Goal: Task Accomplishment & Management: Complete application form

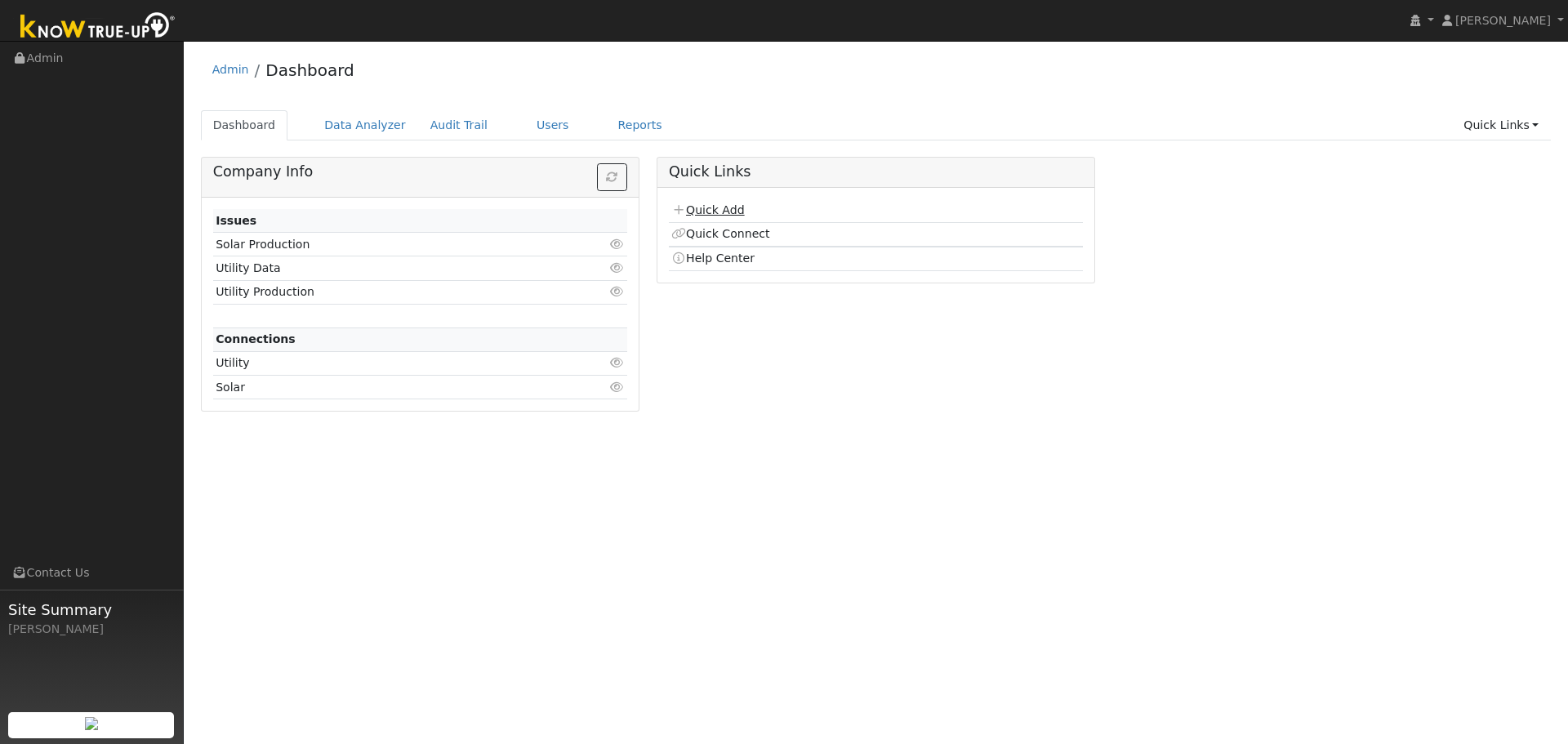
click at [710, 214] on link "Quick Add" at bounding box center [707, 210] width 73 height 13
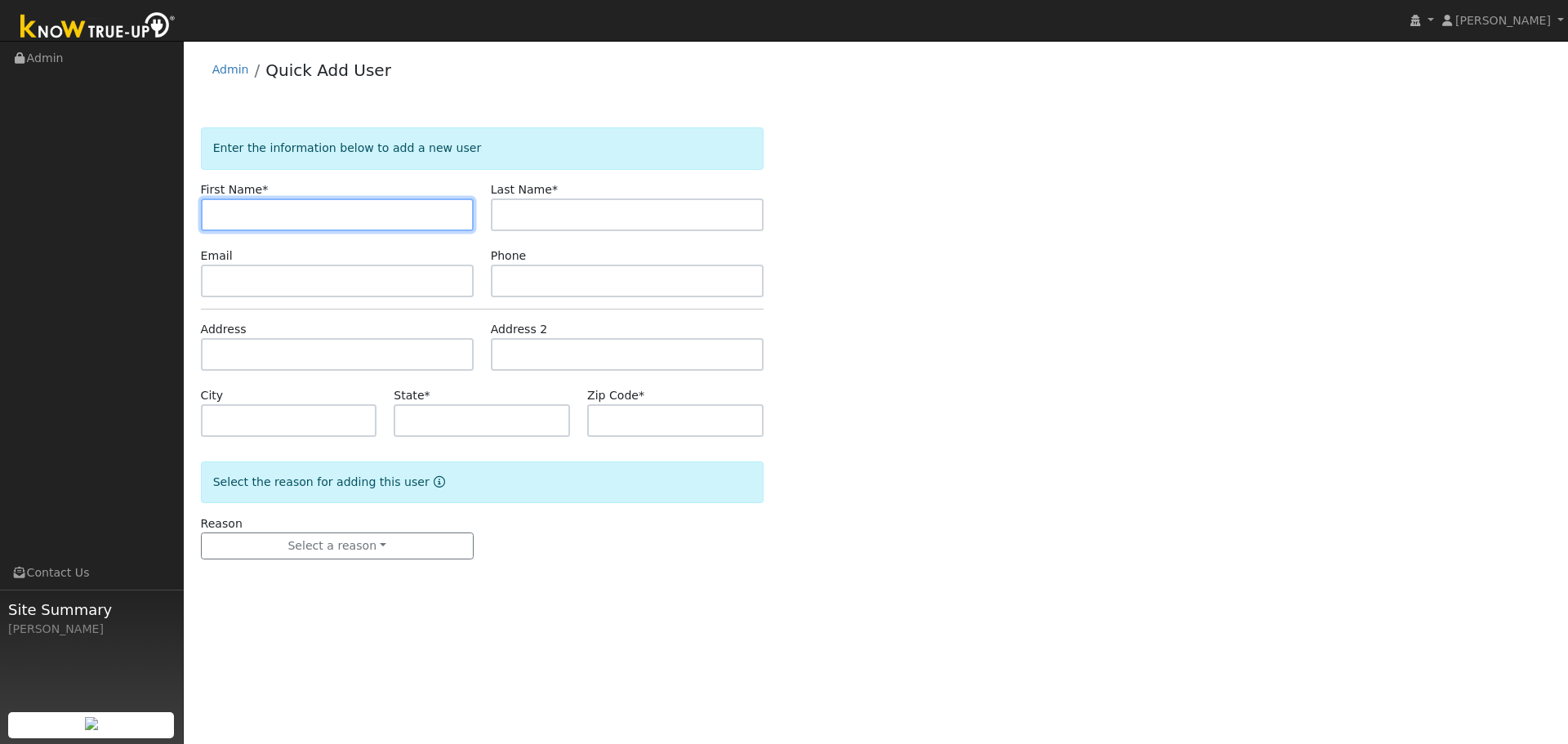
click at [315, 208] on input "text" at bounding box center [336, 215] width 273 height 33
type input "[PERSON_NAME]"
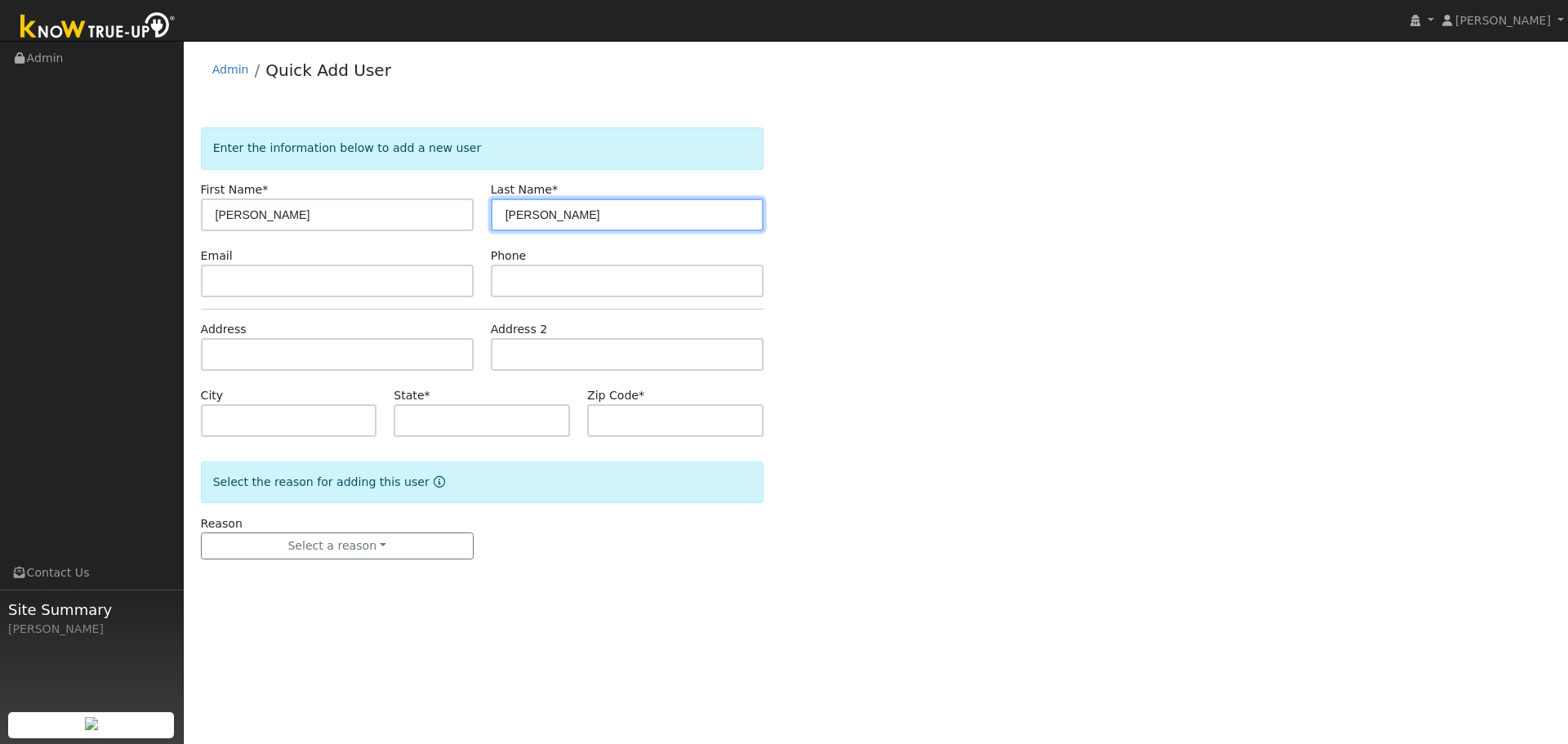
type input "[PERSON_NAME]"
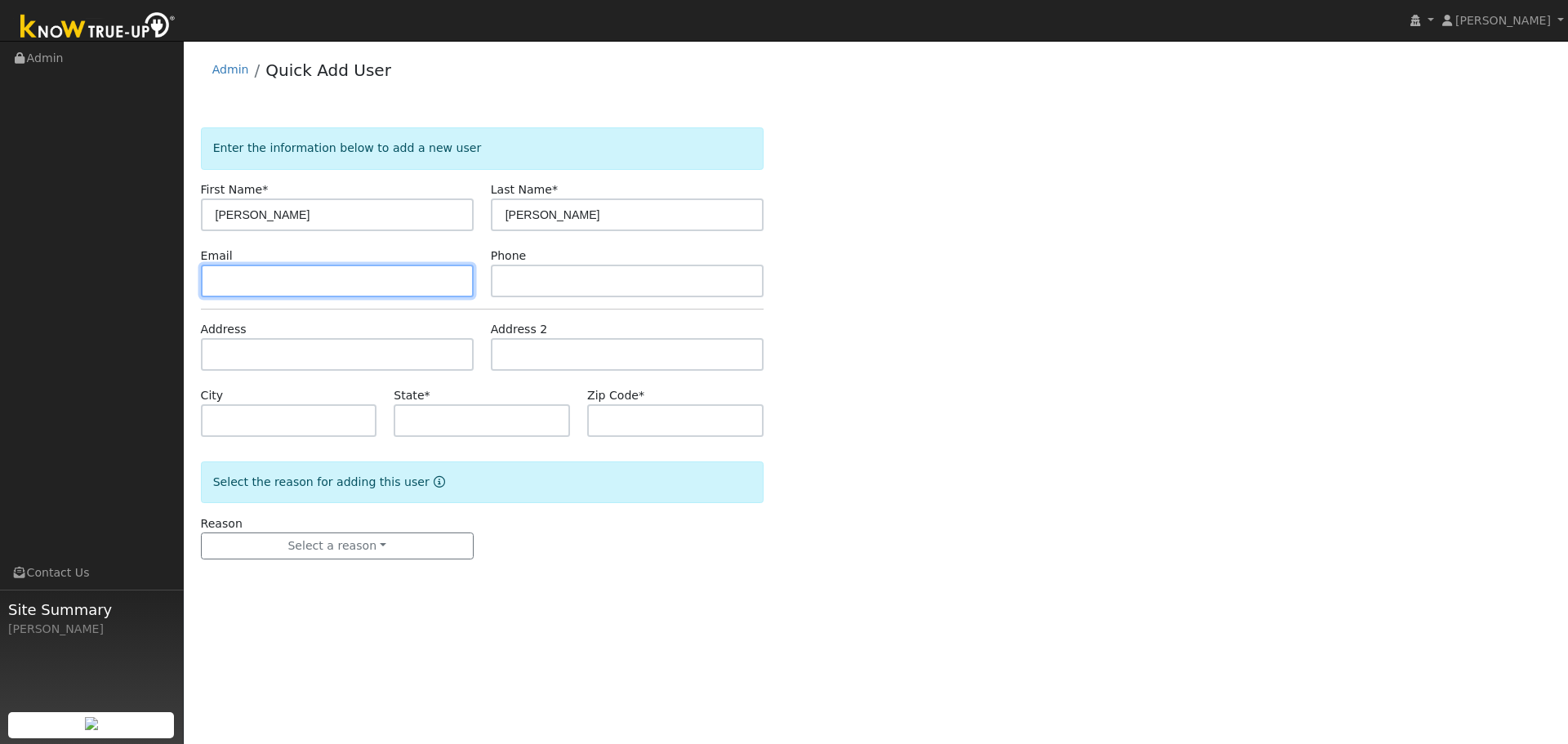
click at [285, 280] on input "text" at bounding box center [336, 280] width 273 height 33
paste input "[EMAIL_ADDRESS][DOMAIN_NAME]"
type input "rfisher76@gmail.com"
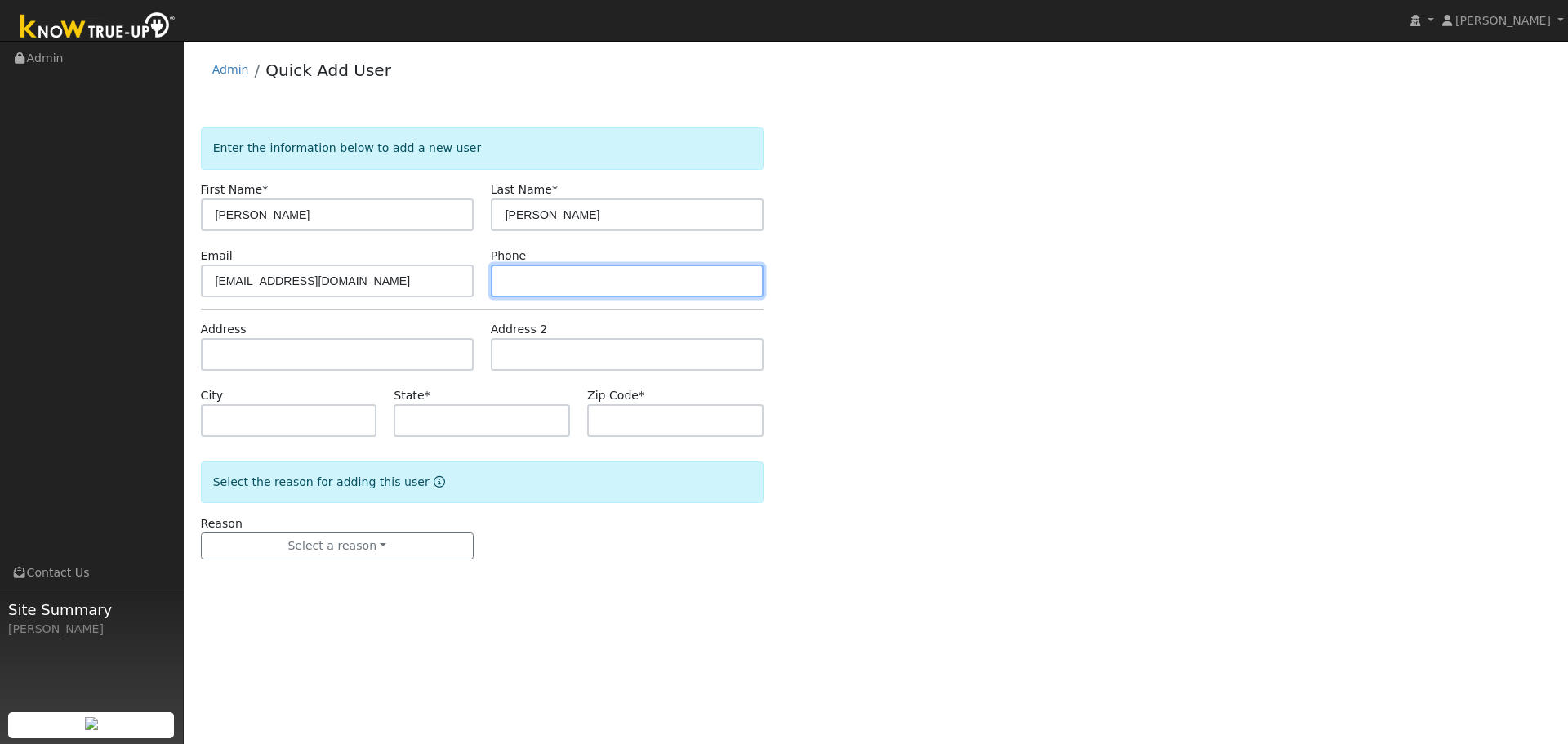
click at [584, 292] on input "text" at bounding box center [627, 280] width 273 height 33
paste input "707-761-0443"
type input "707-761-0443"
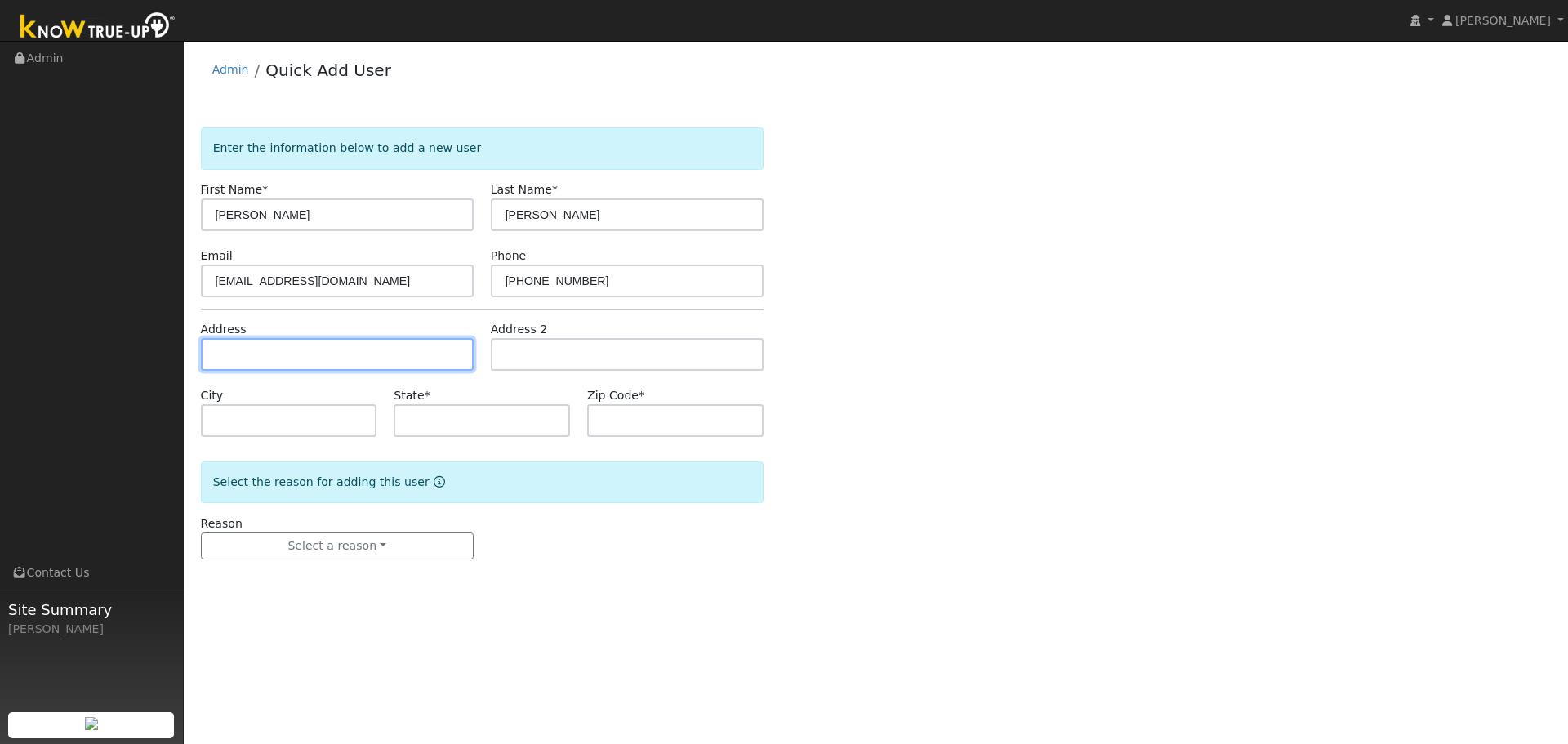
click at [249, 349] on input "text" at bounding box center [336, 354] width 273 height 33
paste input "[STREET_ADDRESS]"
type input "[STREET_ADDRESS]"
type input "Vacaville"
type input "CA"
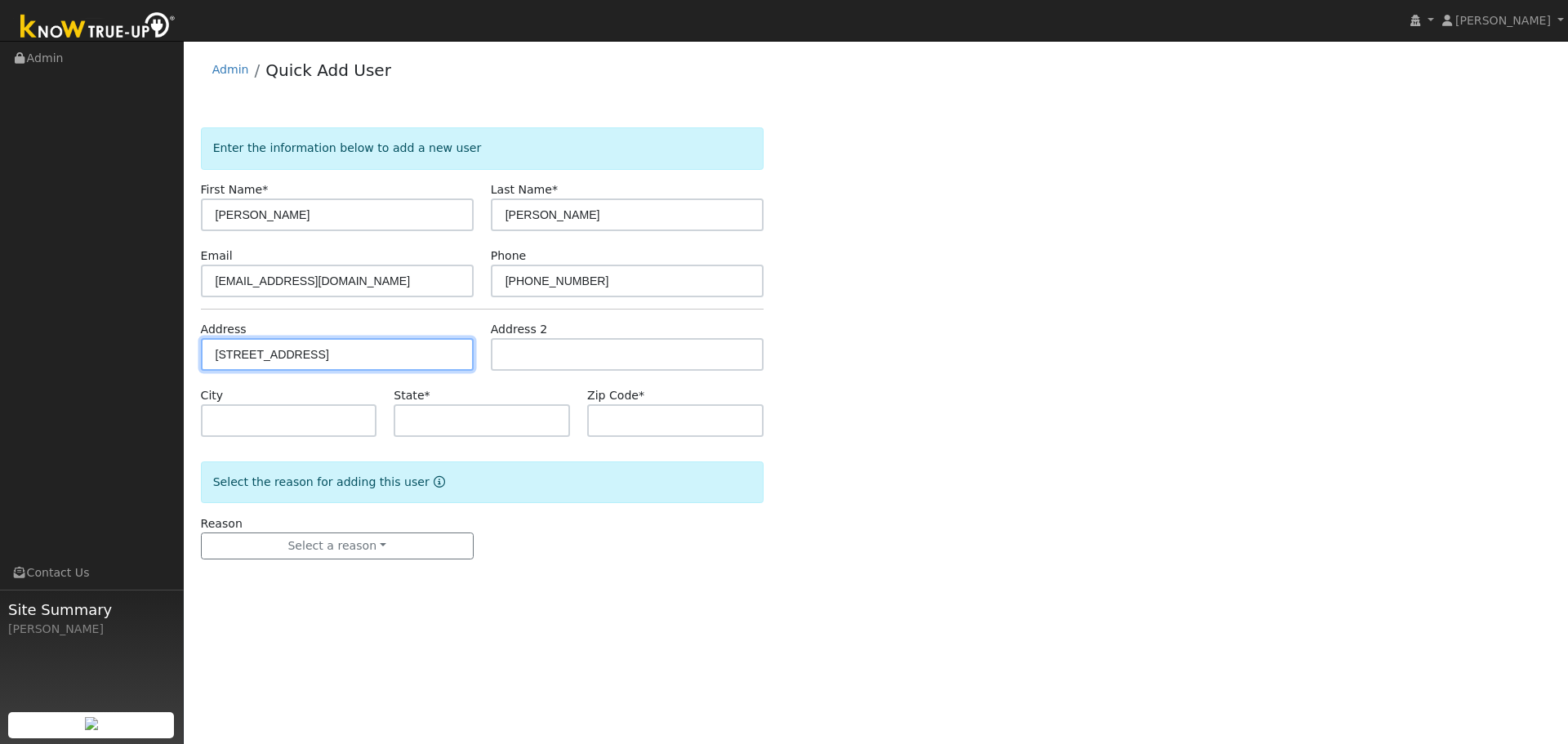
type input "95688"
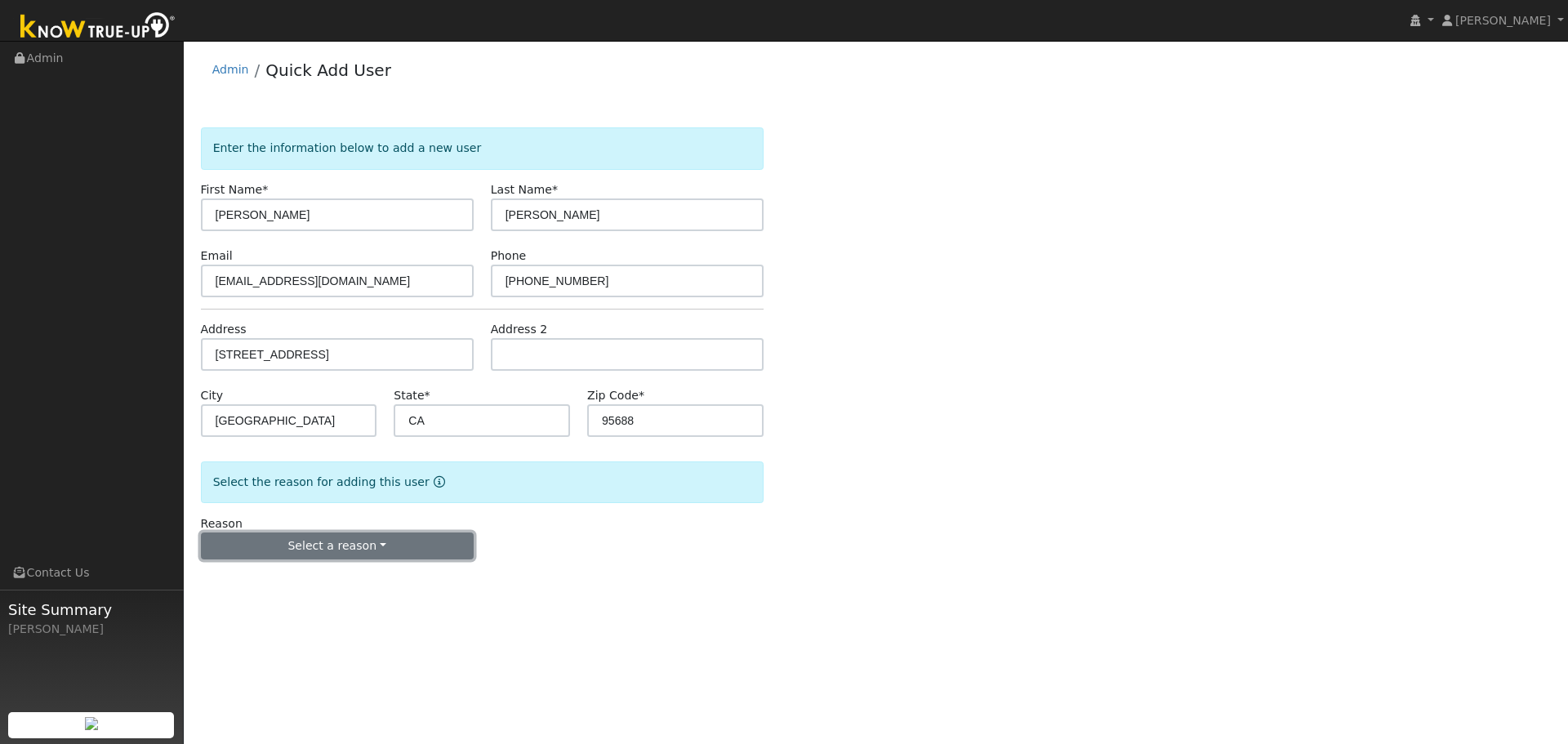
click at [324, 543] on button "Select a reason" at bounding box center [336, 546] width 273 height 28
click at [307, 578] on link "New lead" at bounding box center [291, 580] width 180 height 23
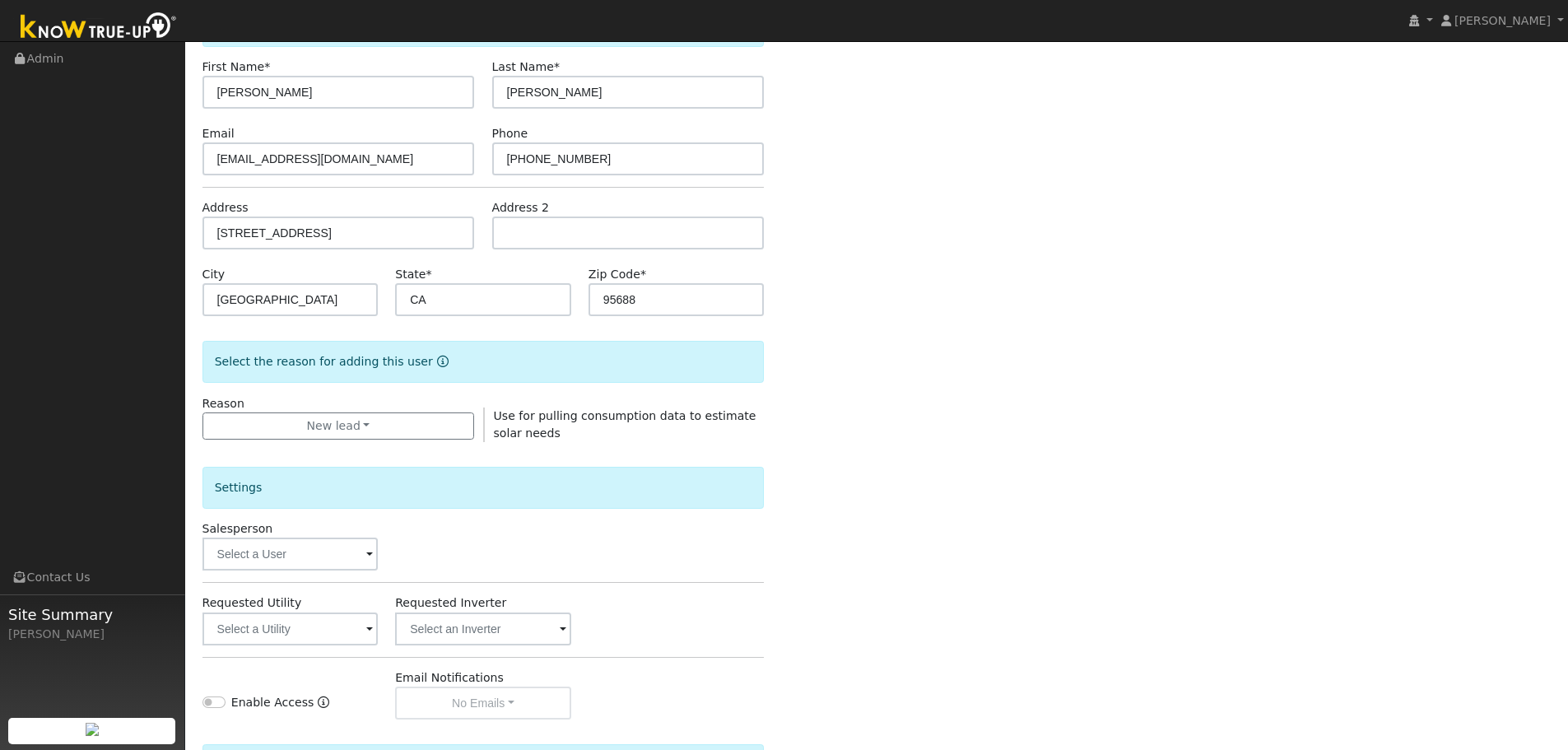
scroll to position [247, 0]
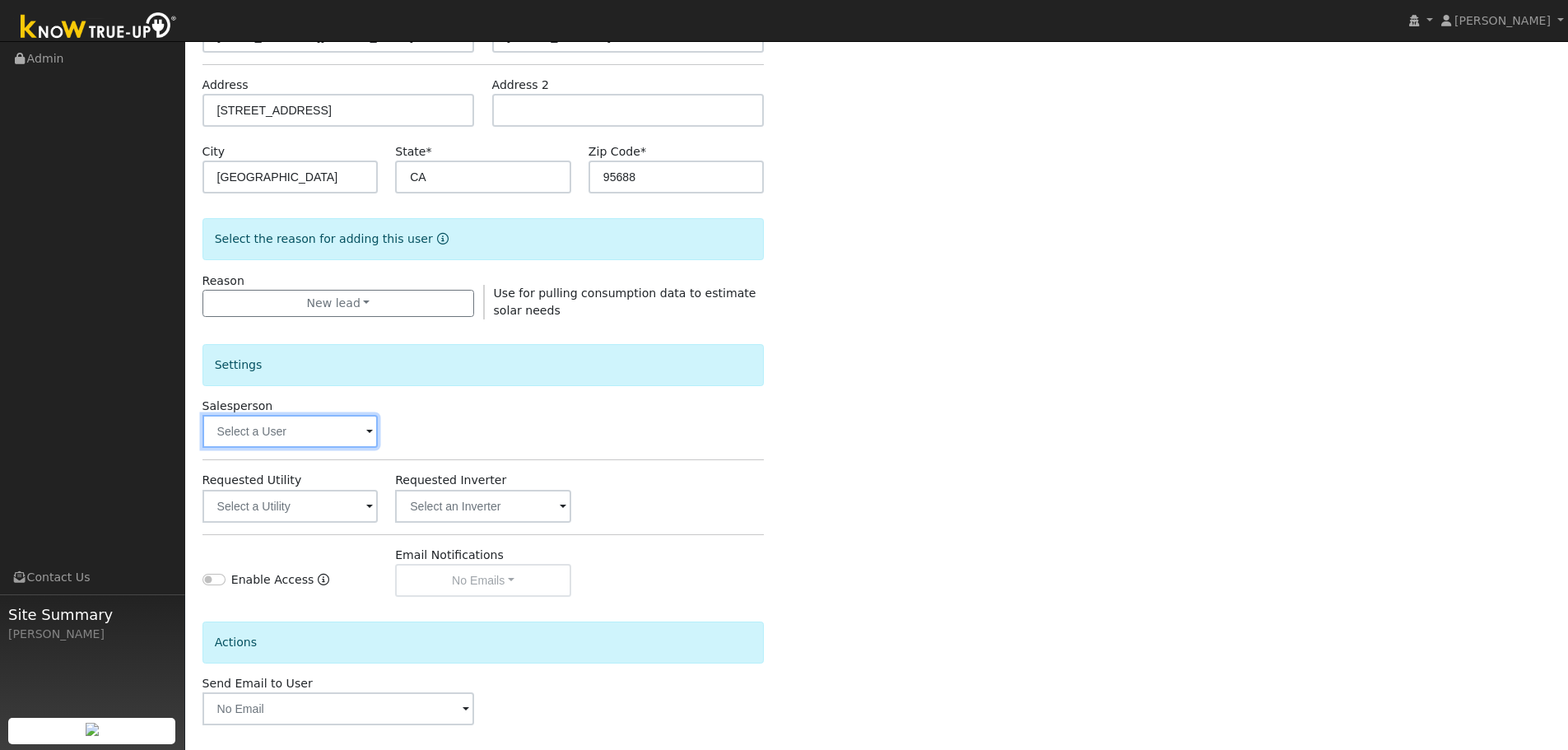
click at [254, 426] on input "text" at bounding box center [290, 431] width 176 height 33
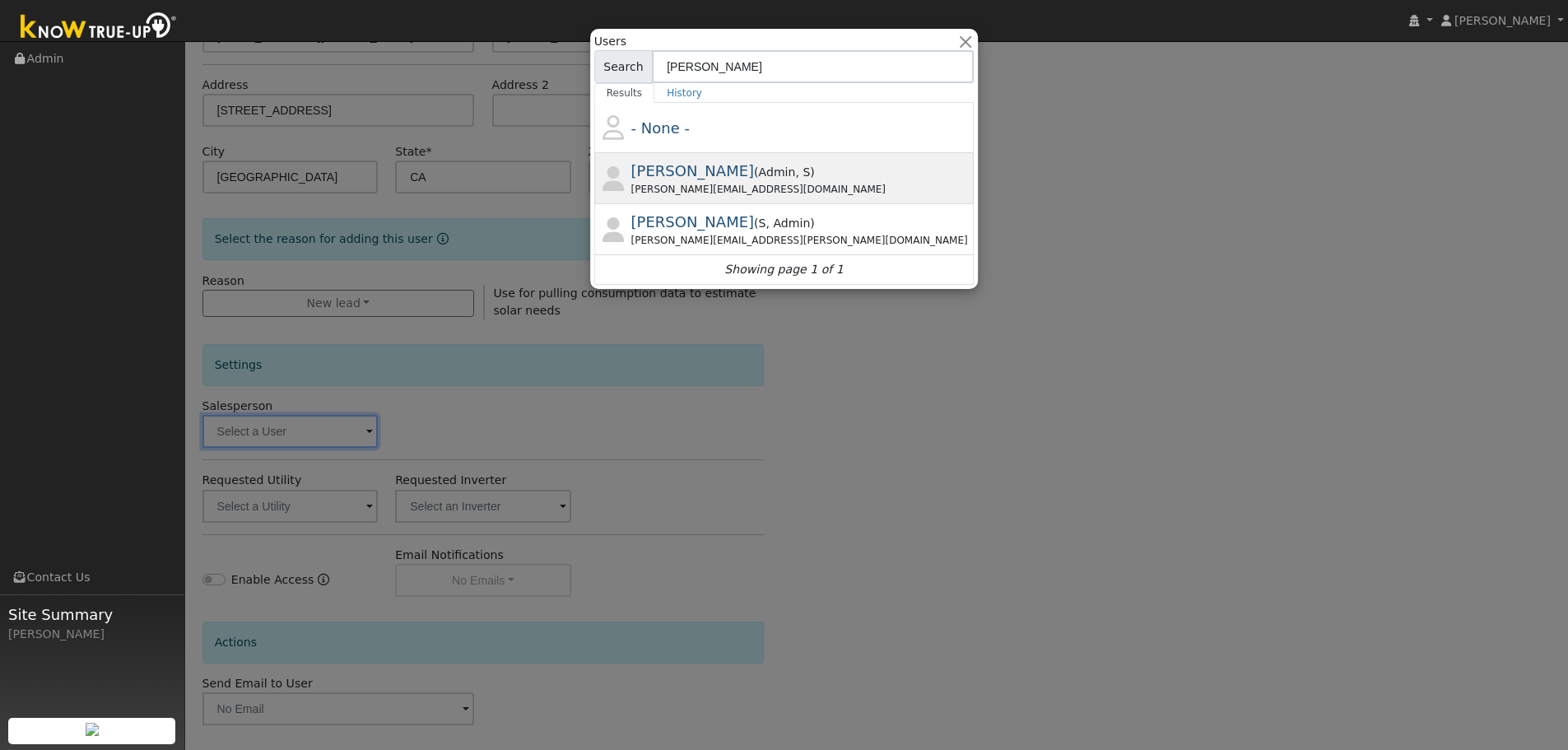
type input "paul"
click at [697, 183] on div "Paul@ambrosesolar.com" at bounding box center [801, 189] width 340 height 15
type input "Paul Barber"
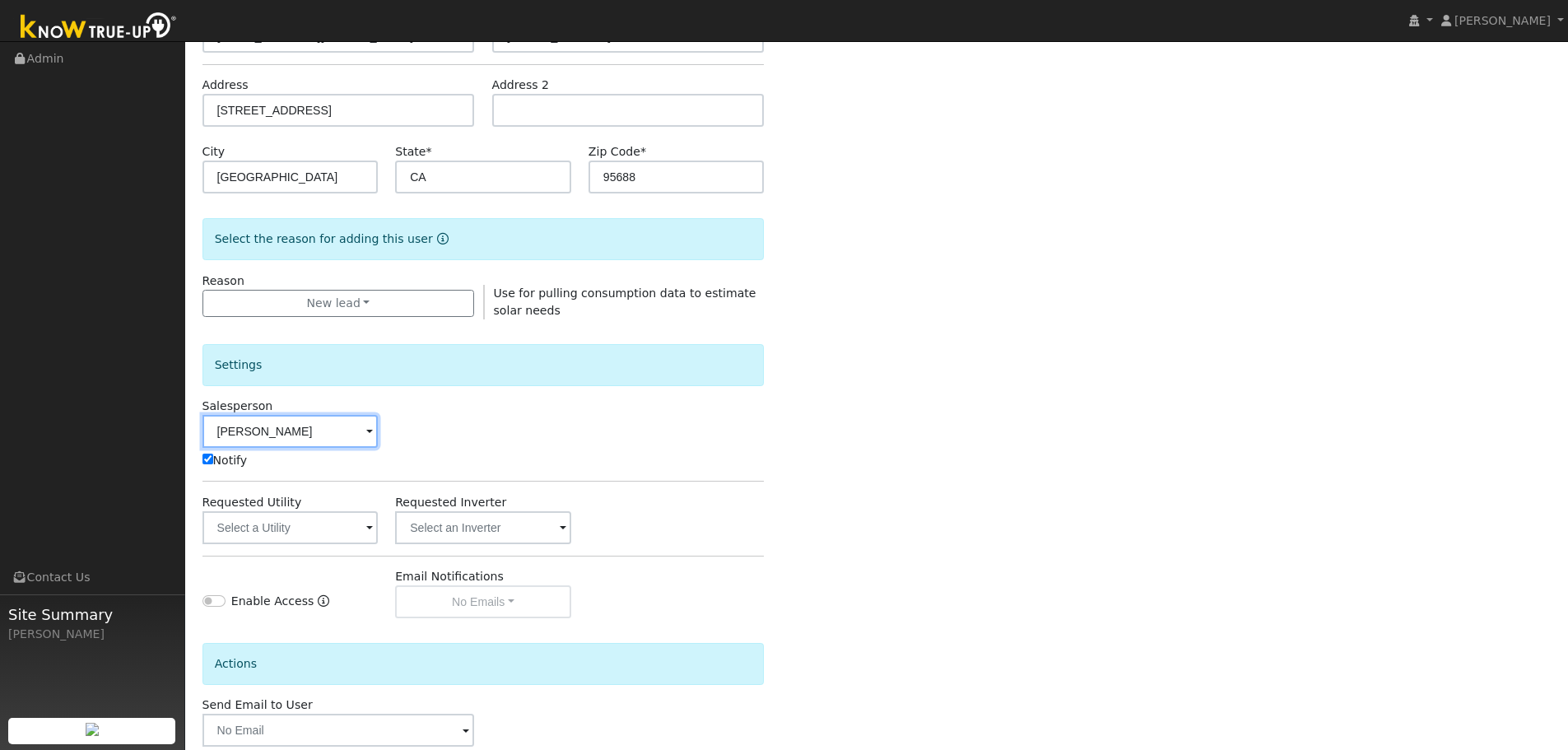
click at [300, 427] on input "Paul Barber" at bounding box center [290, 431] width 176 height 33
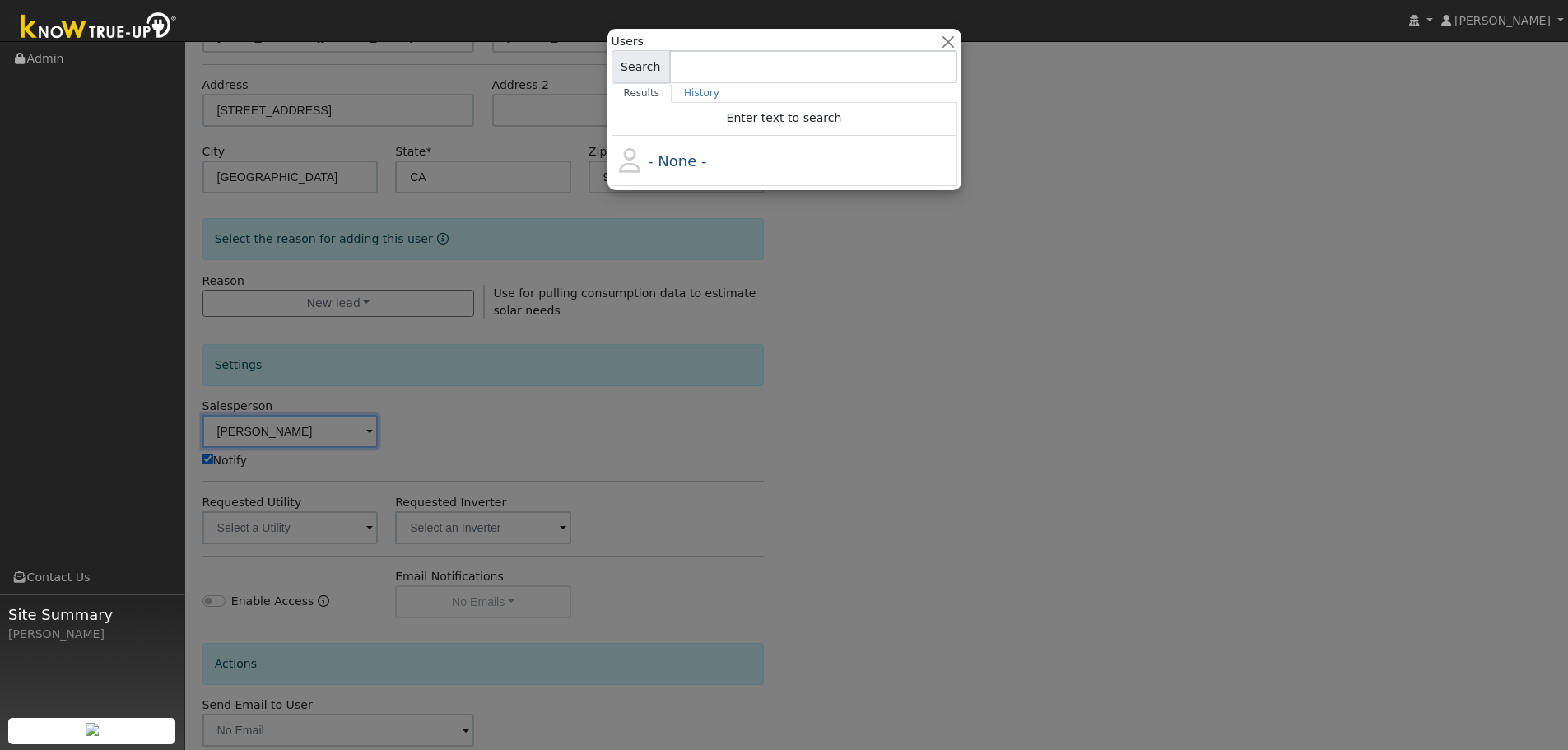
click at [793, 65] on input at bounding box center [812, 66] width 288 height 33
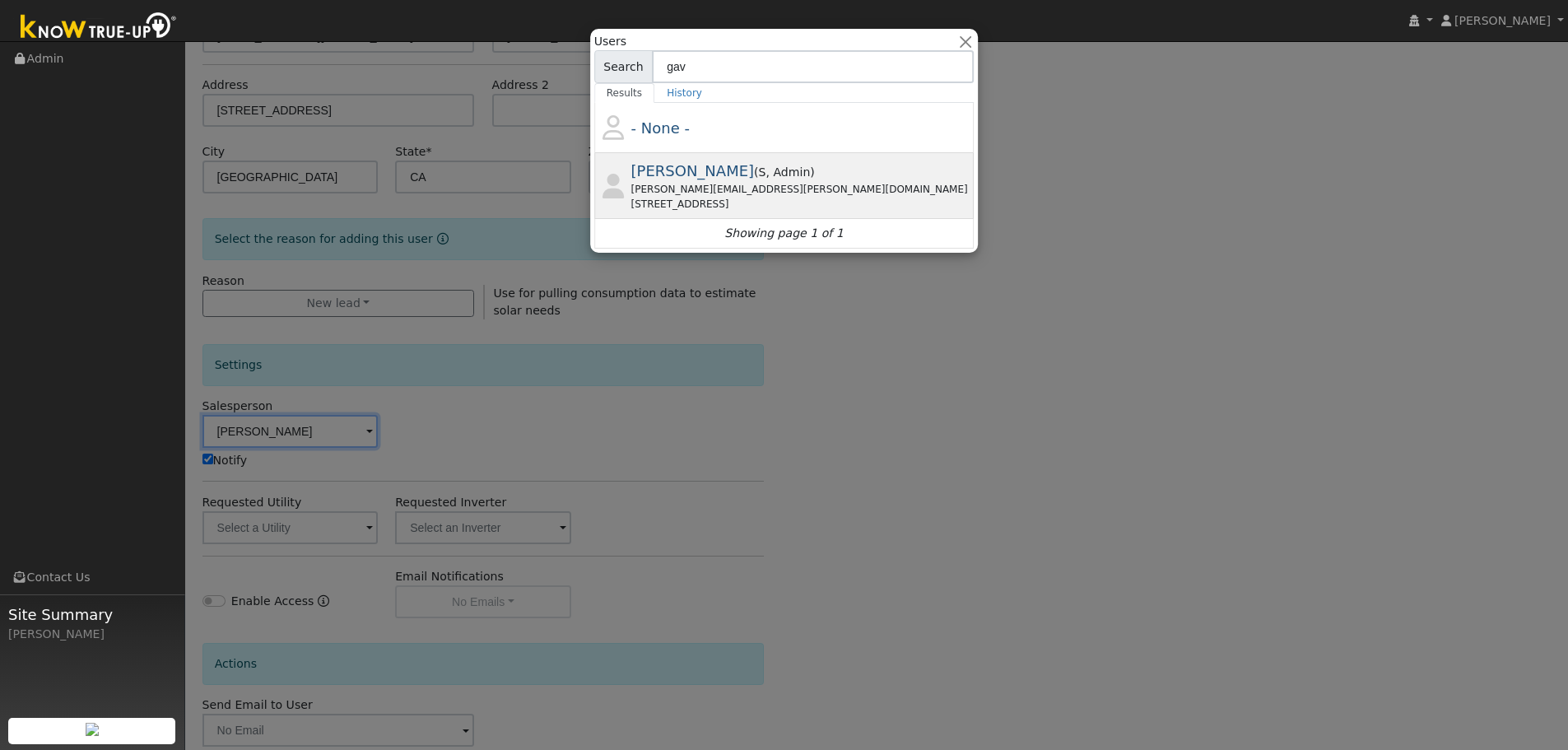
type input "gav"
click at [729, 175] on span "Gavin Steiner" at bounding box center [693, 171] width 123 height 17
type input "Gavin Steiner"
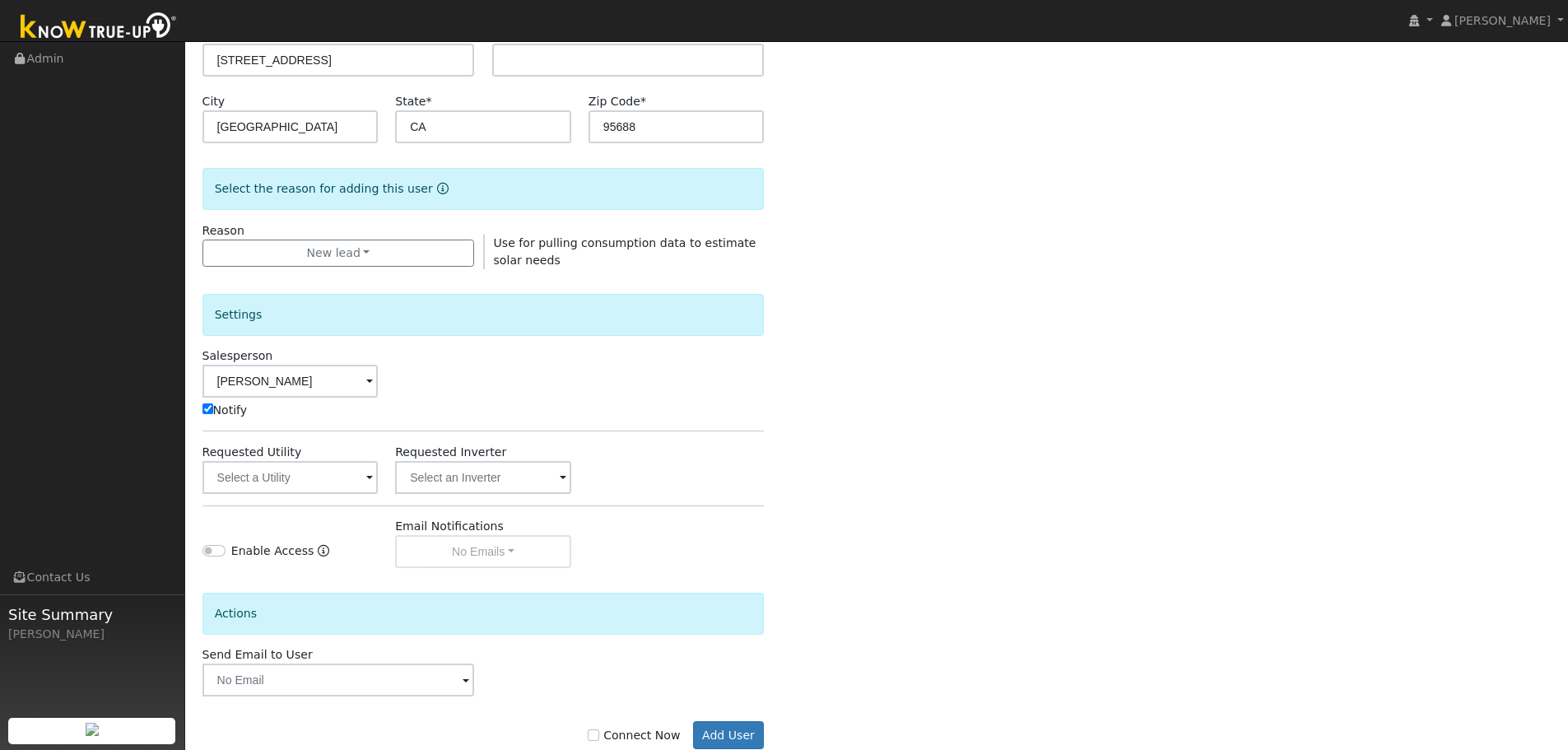
scroll to position [337, 0]
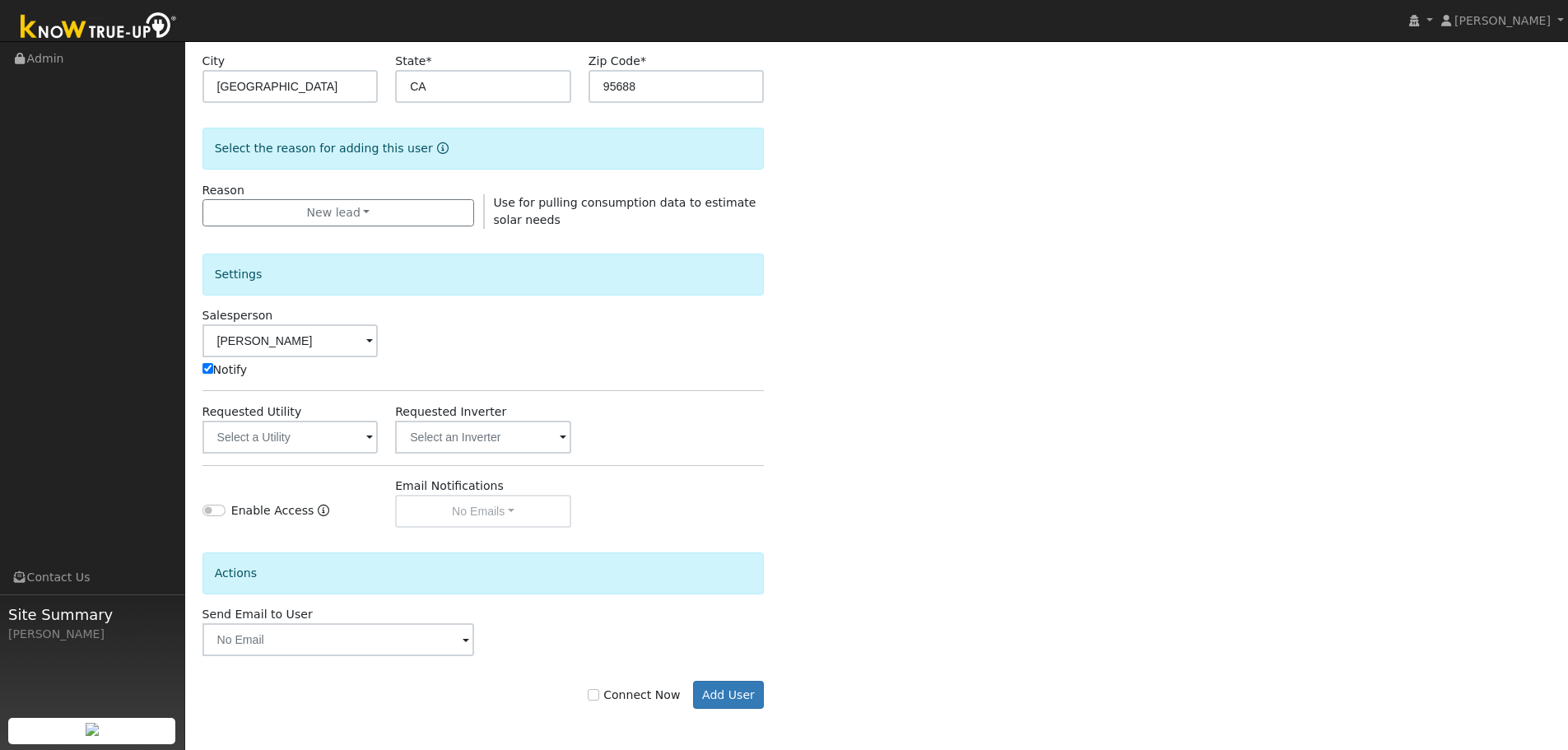
click at [612, 699] on label "Connect Now" at bounding box center [633, 695] width 92 height 17
click at [599, 699] on input "Connect Now" at bounding box center [593, 695] width 12 height 12
checkbox input "true"
click at [722, 689] on button "Add User" at bounding box center [729, 694] width 72 height 28
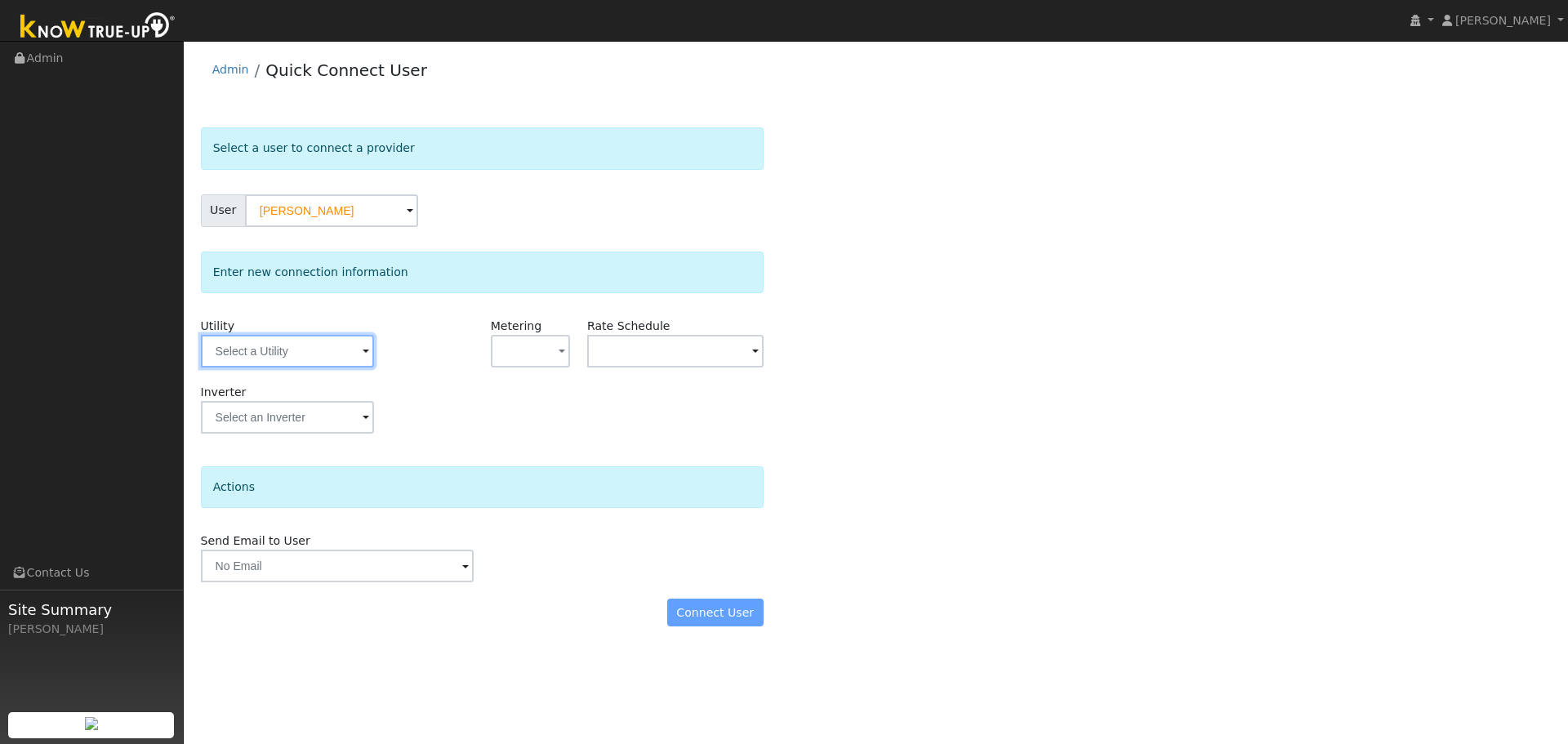
click at [296, 359] on input "text" at bounding box center [287, 351] width 173 height 33
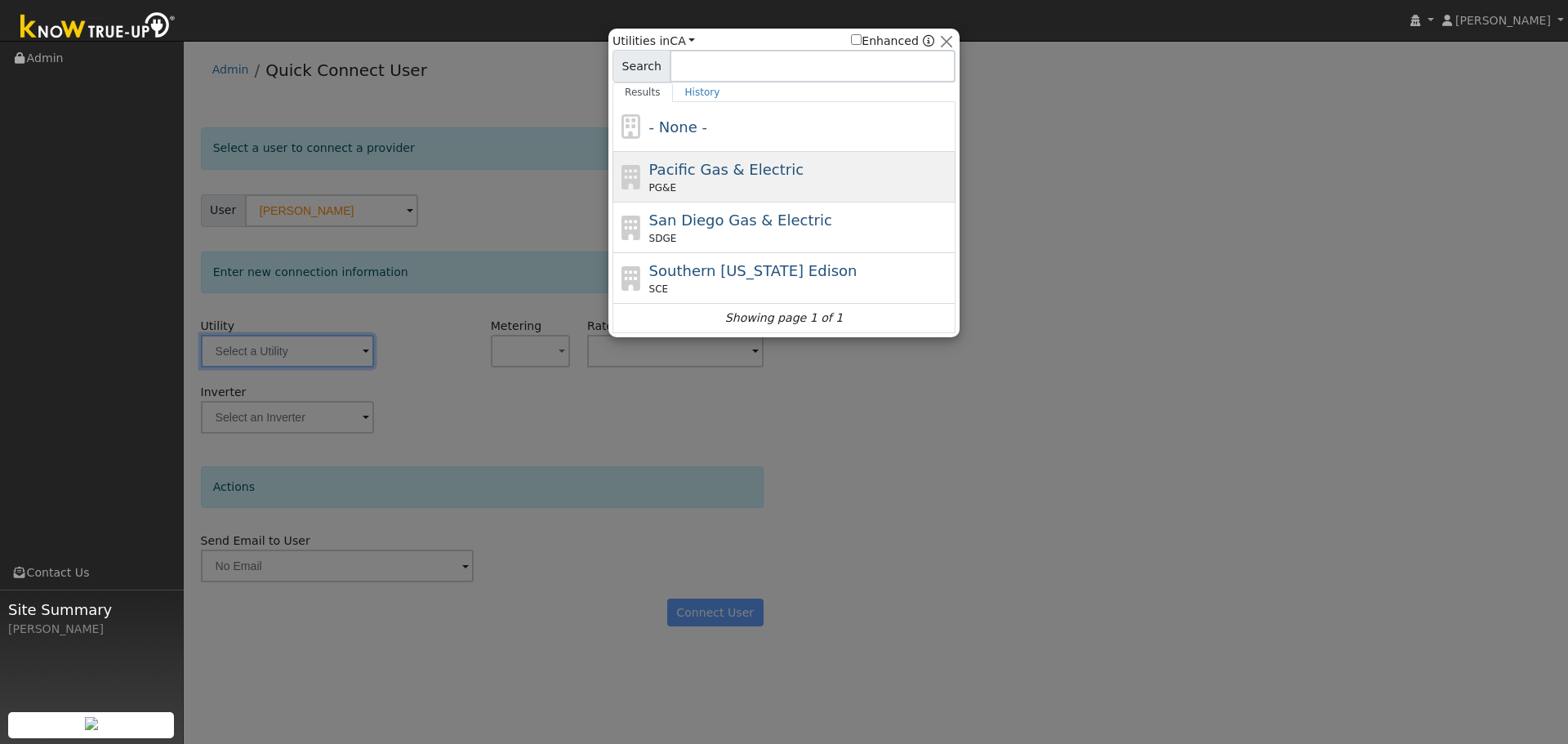
click at [710, 169] on span "Pacific Gas & Electric" at bounding box center [727, 169] width 154 height 17
type input "PG&E"
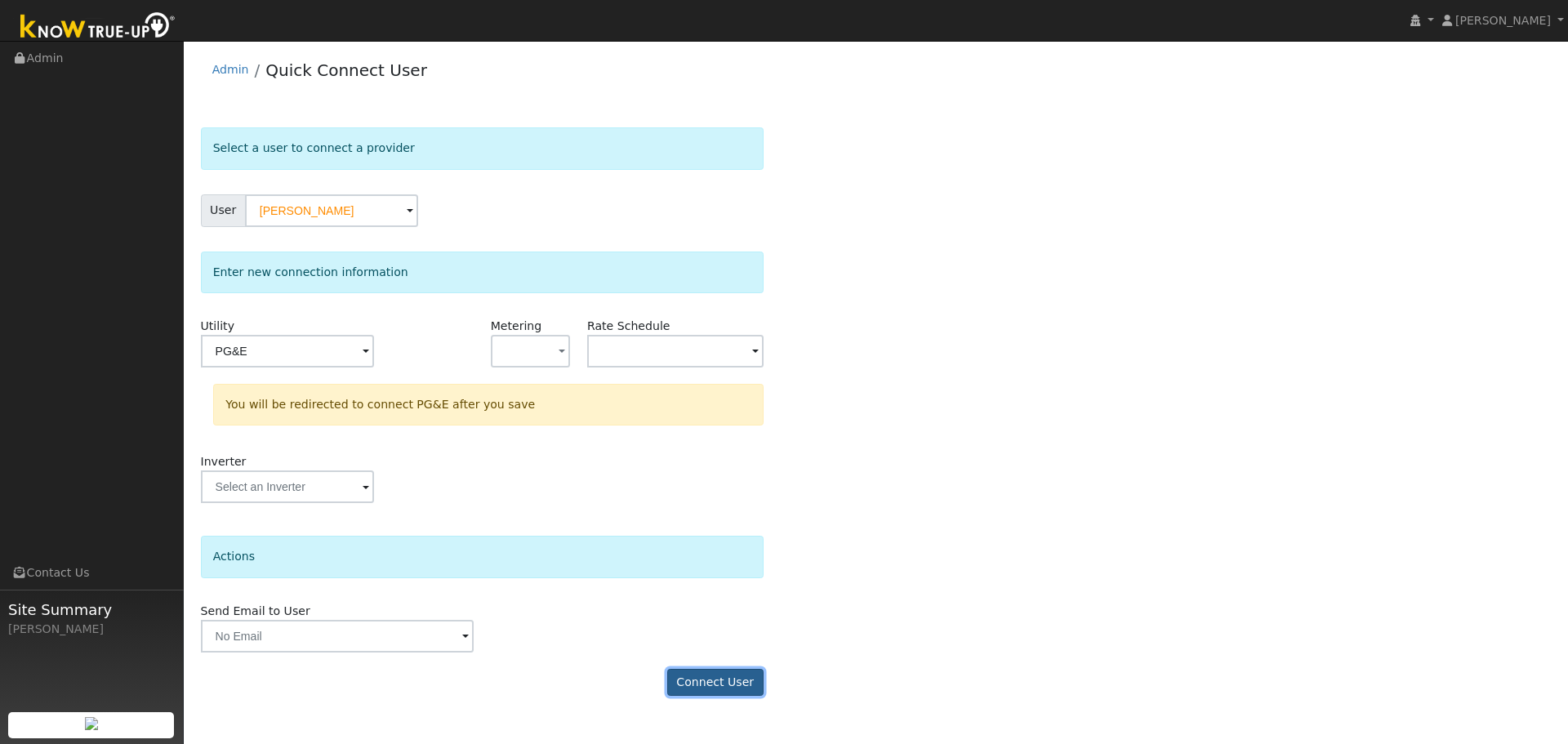
click at [703, 675] on button "Connect User" at bounding box center [715, 682] width 96 height 28
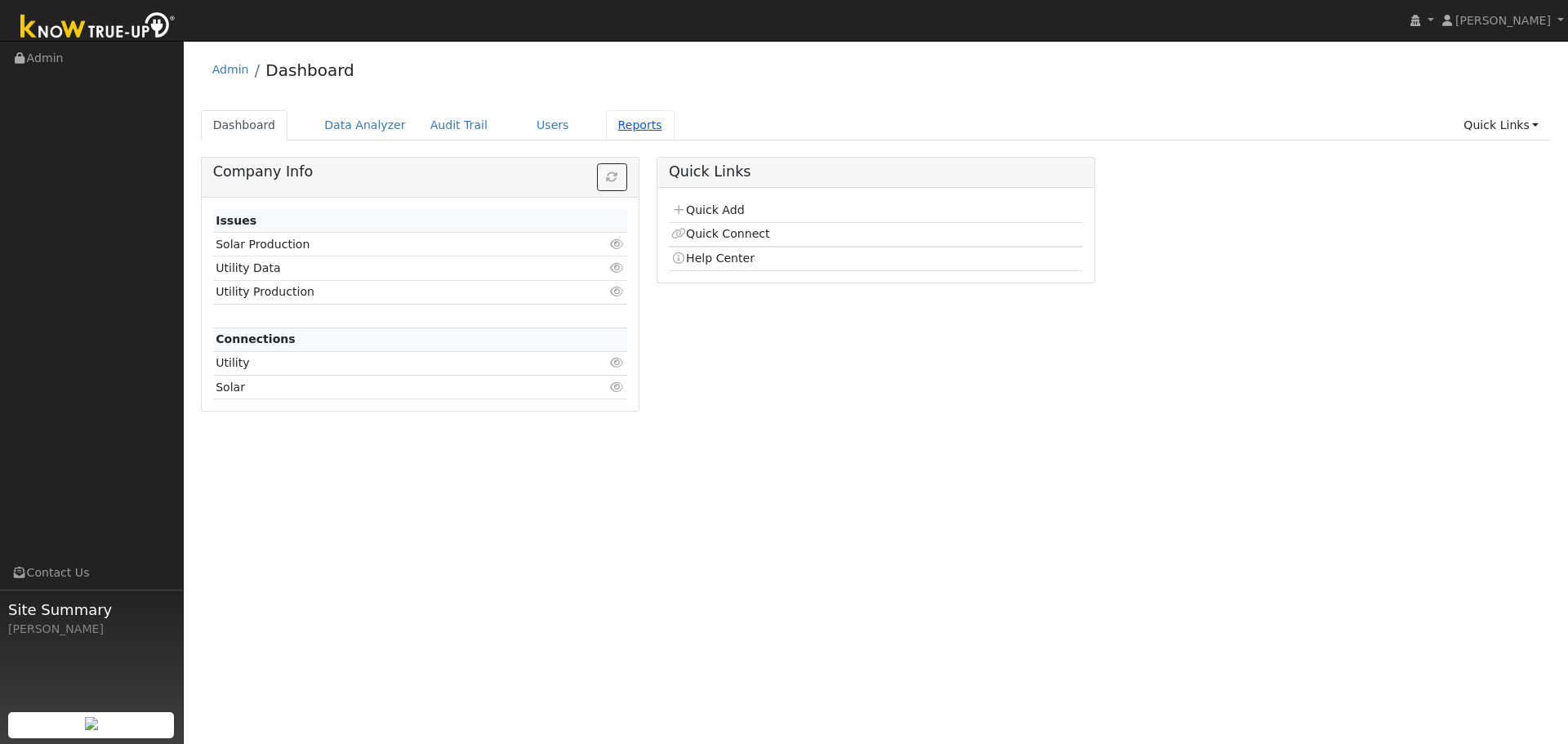
click at [606, 123] on link "Reports" at bounding box center [640, 125] width 69 height 30
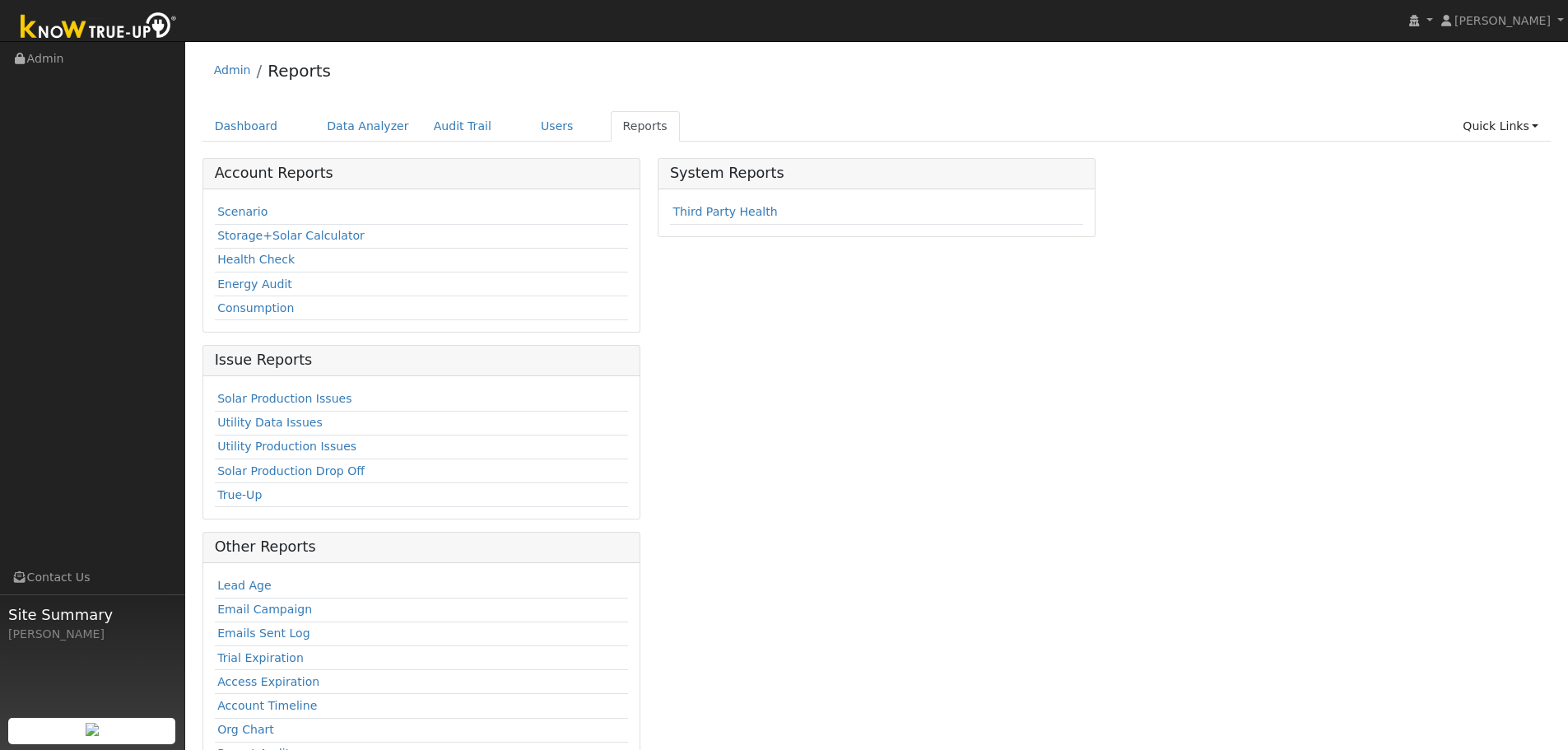
click at [240, 213] on link "Scenario" at bounding box center [242, 211] width 50 height 14
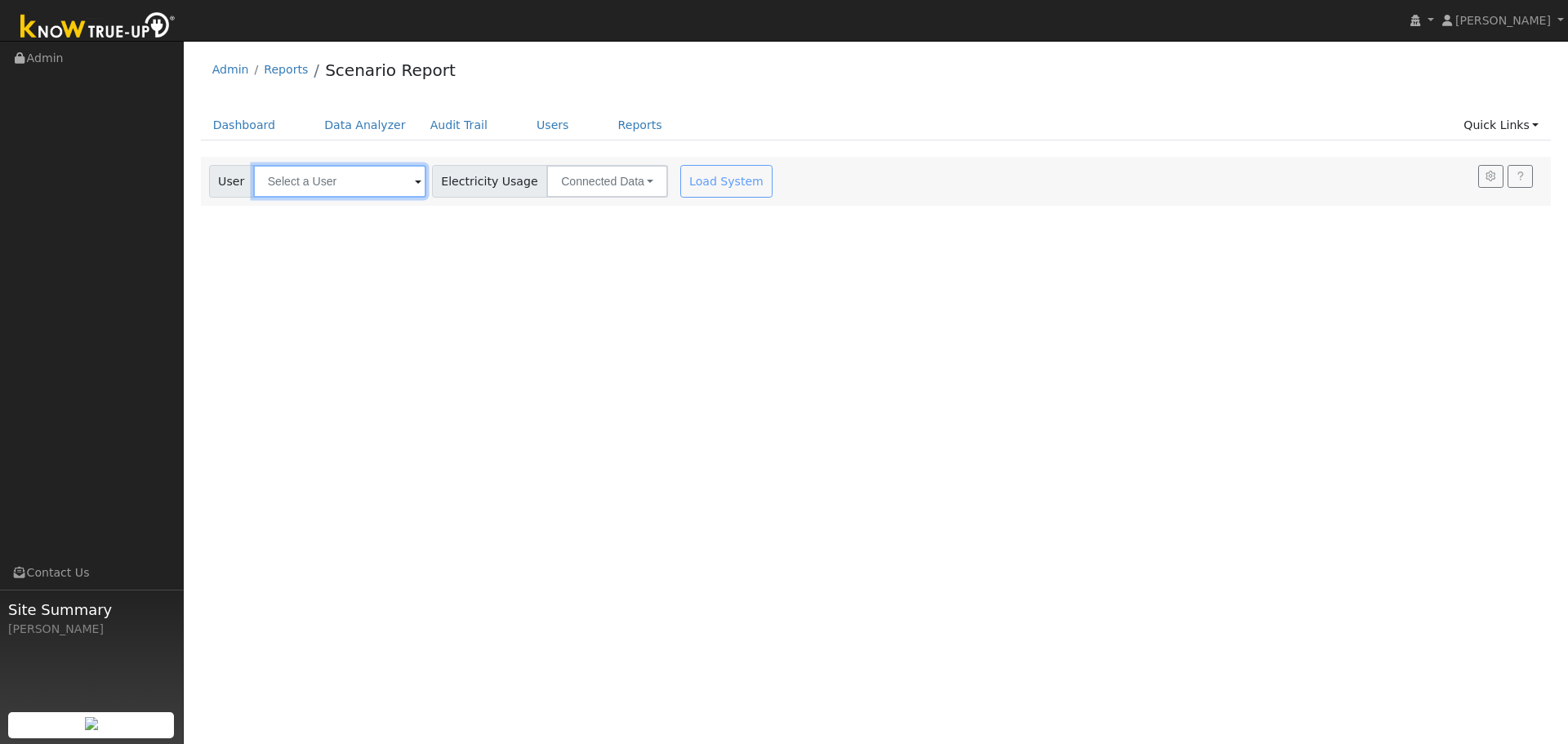
click at [364, 184] on input "text" at bounding box center [340, 181] width 173 height 33
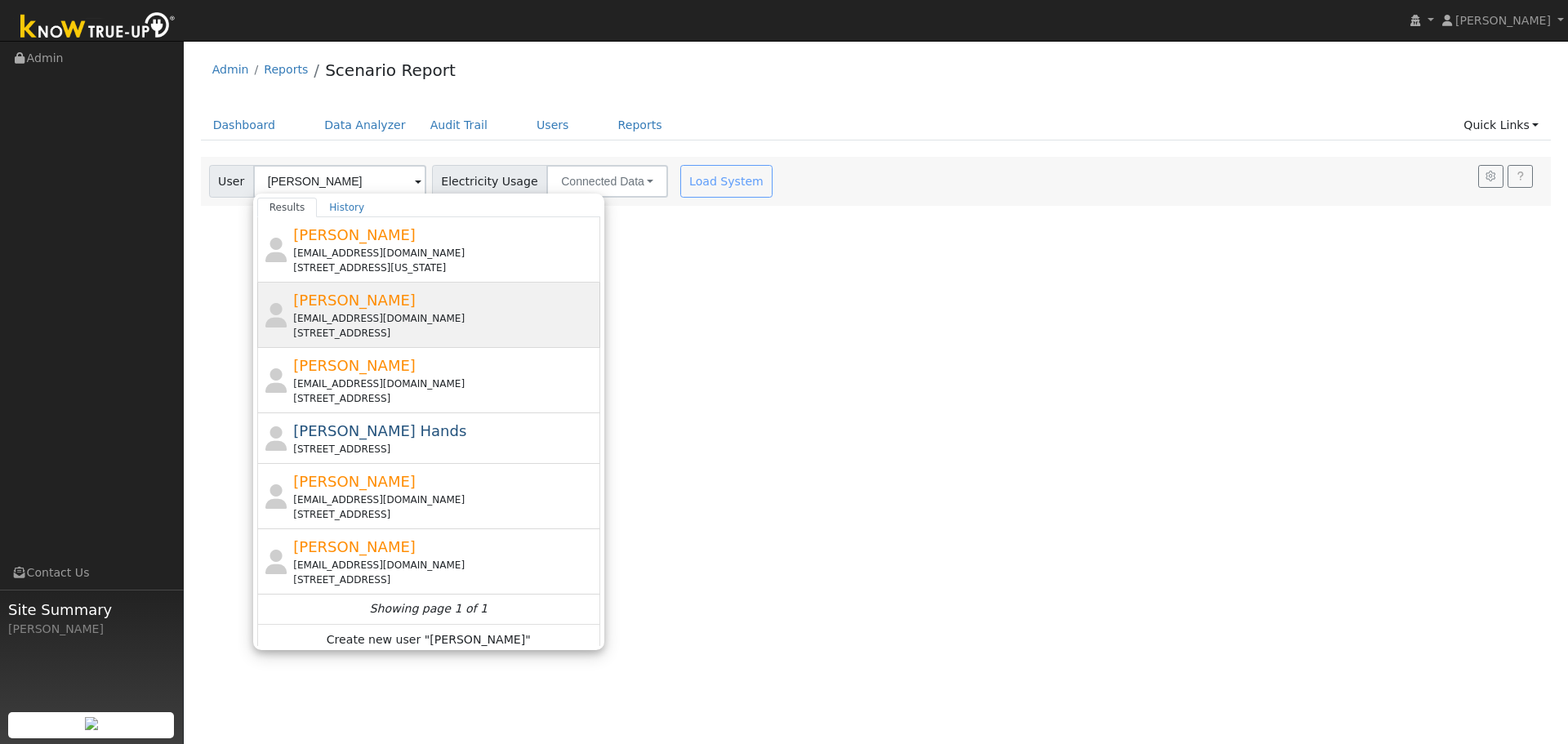
click at [355, 303] on span "Russ Fisher" at bounding box center [354, 300] width 122 height 17
type input "Russ Fisher"
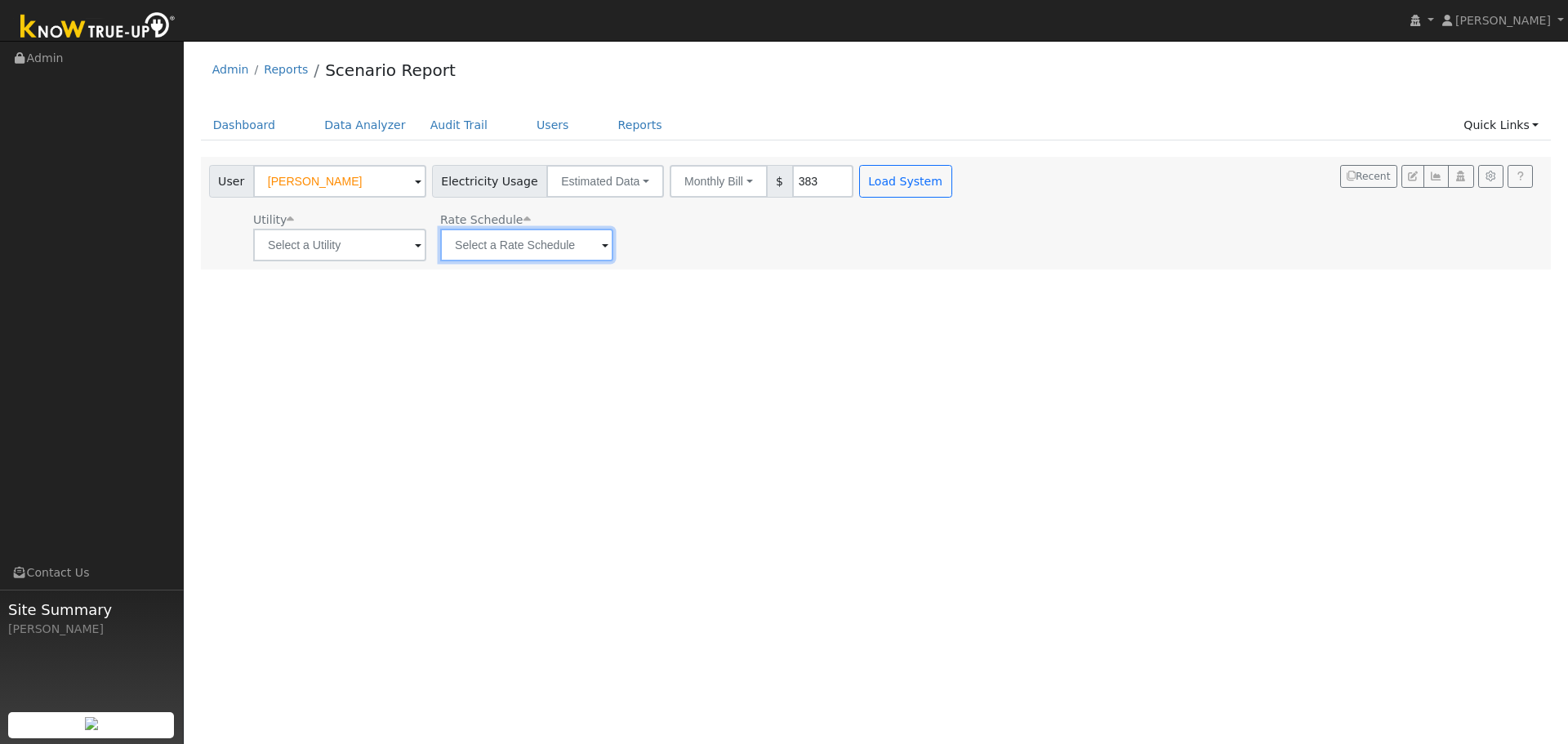
click at [551, 250] on input "text" at bounding box center [527, 245] width 173 height 33
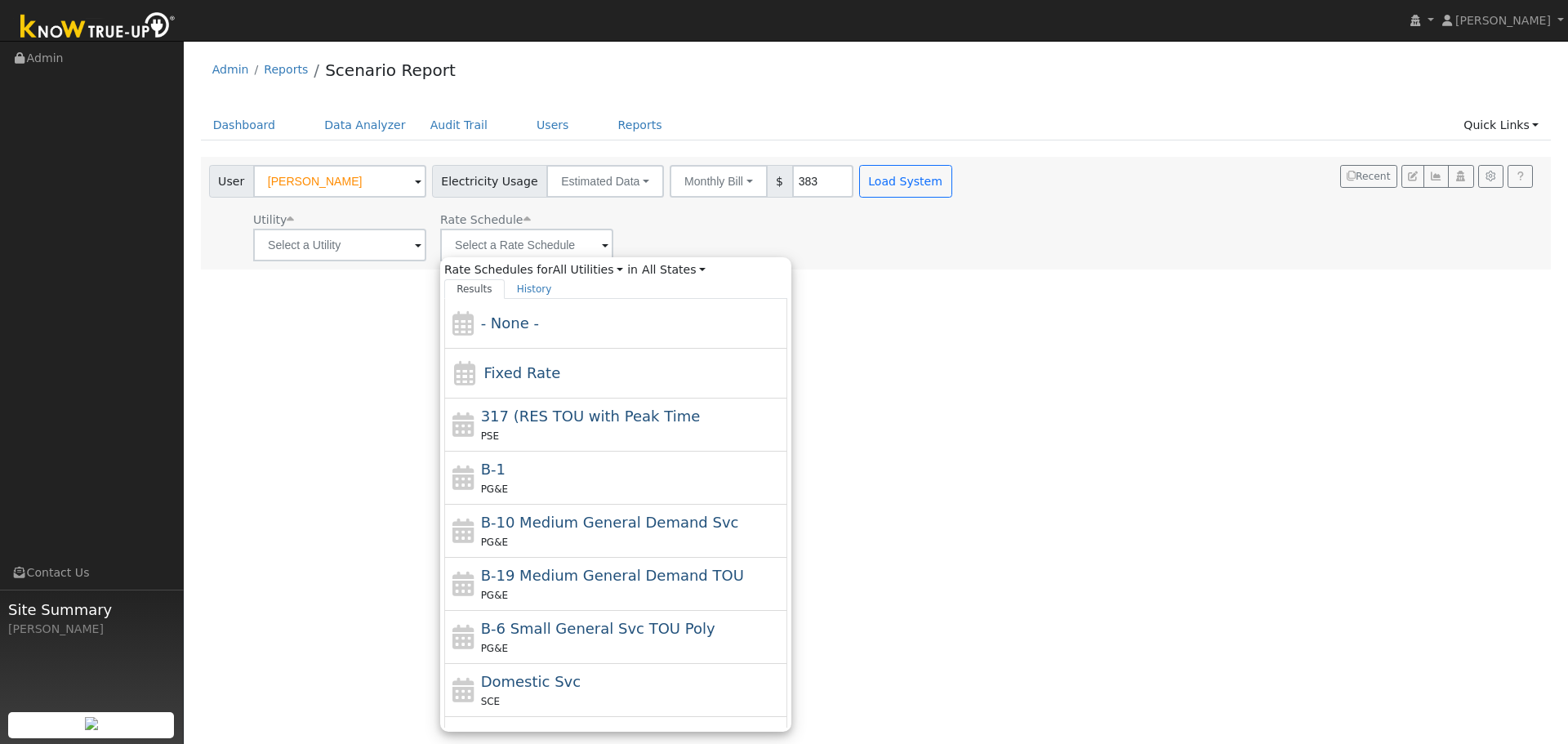
click at [668, 227] on div "Utility Rate Schedule Rate Schedules for All Utilities All Utilities in All Sta…" at bounding box center [582, 233] width 753 height 55
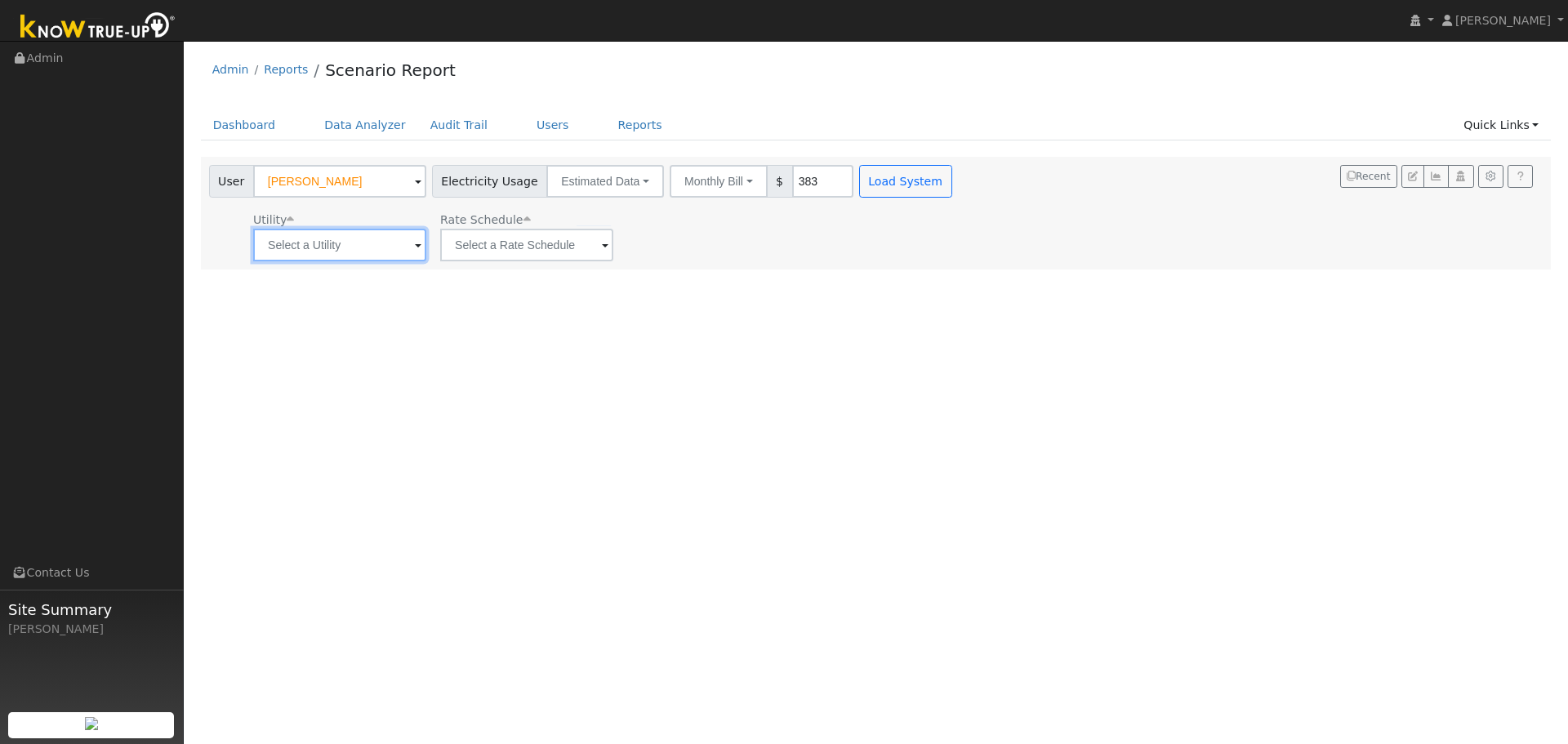
click at [358, 247] on input "text" at bounding box center [340, 245] width 173 height 33
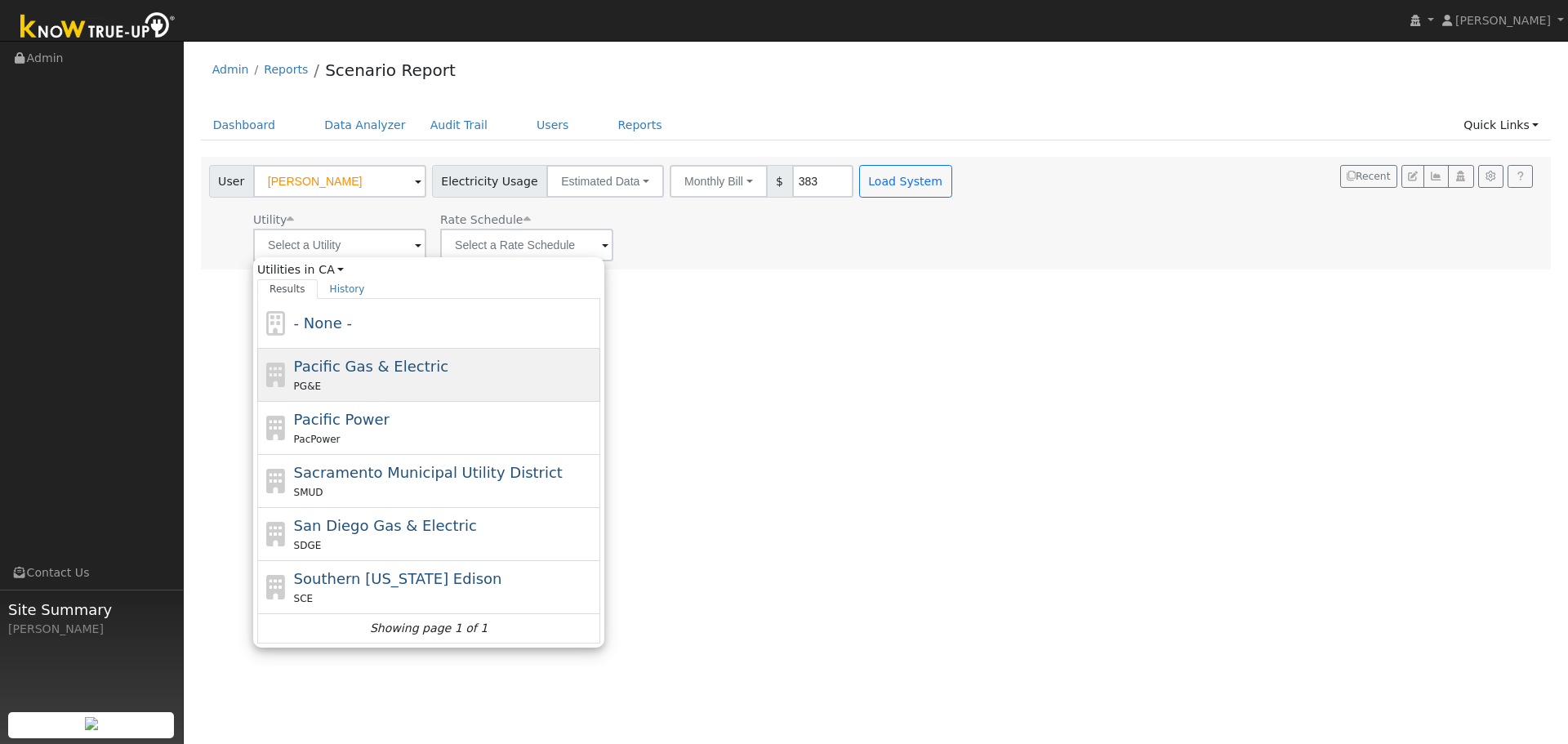
click at [320, 365] on span "Pacific Gas & Electric" at bounding box center [371, 366] width 154 height 17
type input "Pacific Gas & Electric"
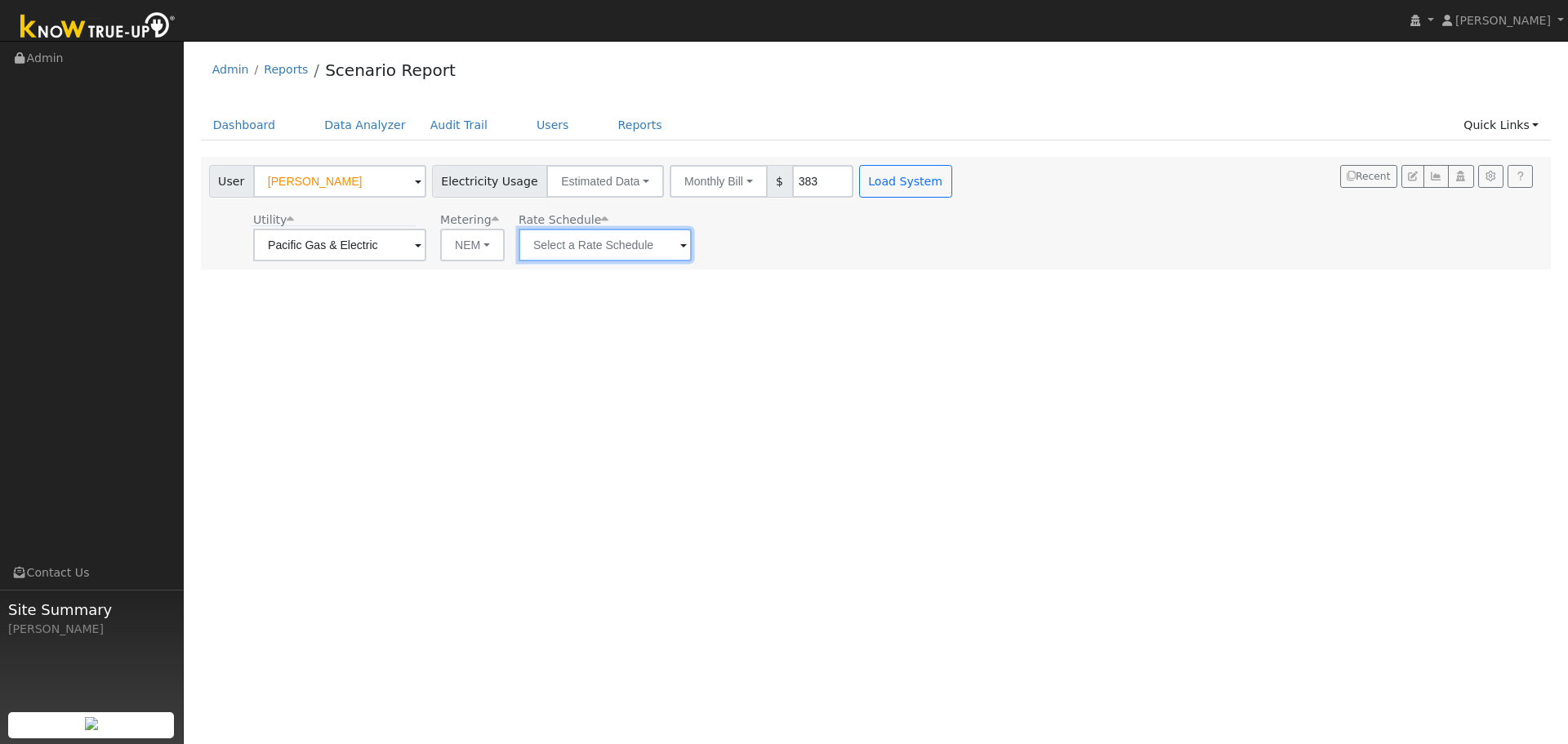
click at [570, 247] on input "text" at bounding box center [605, 245] width 173 height 33
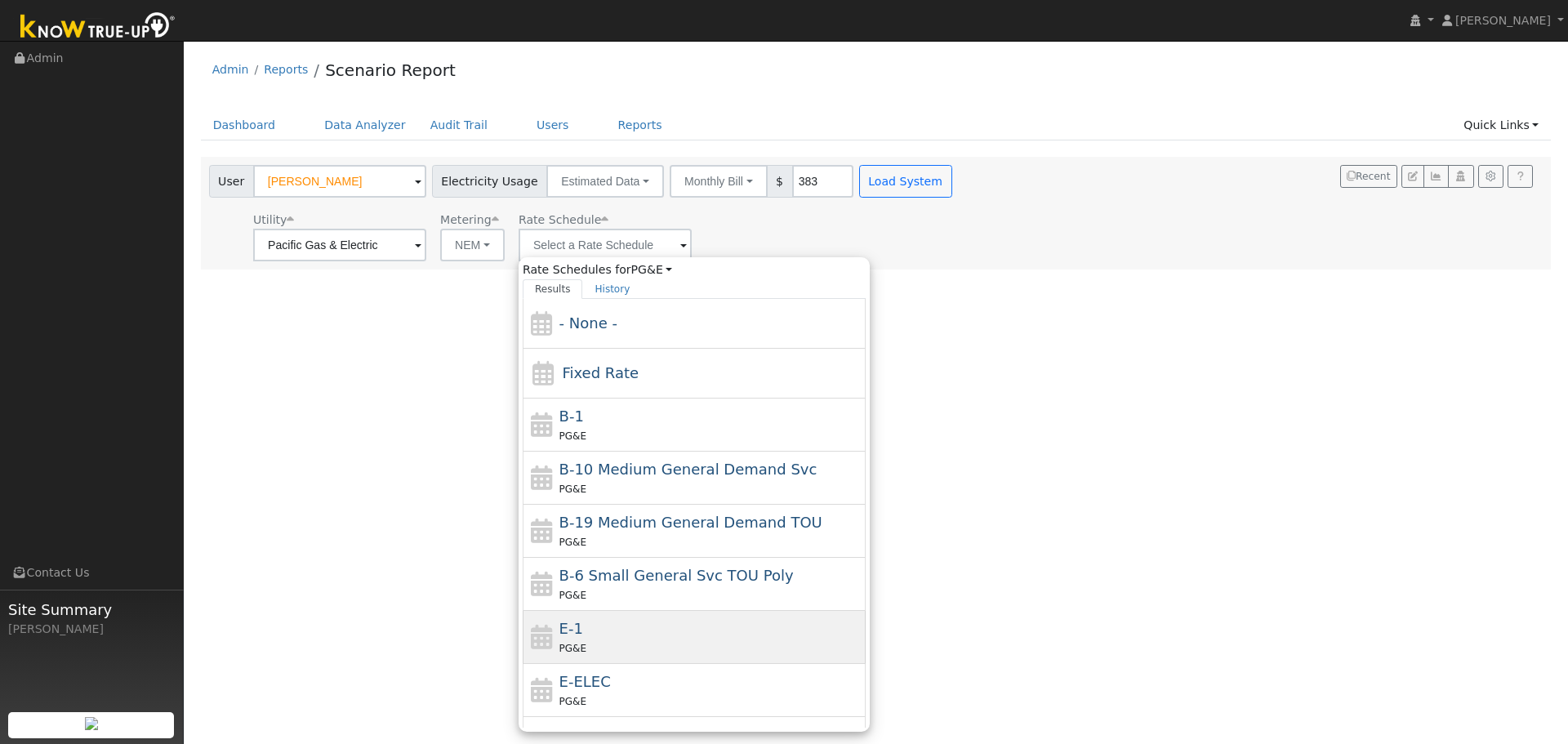
click at [570, 638] on div "E-1 PG&E" at bounding box center [711, 637] width 303 height 39
type input "E-1"
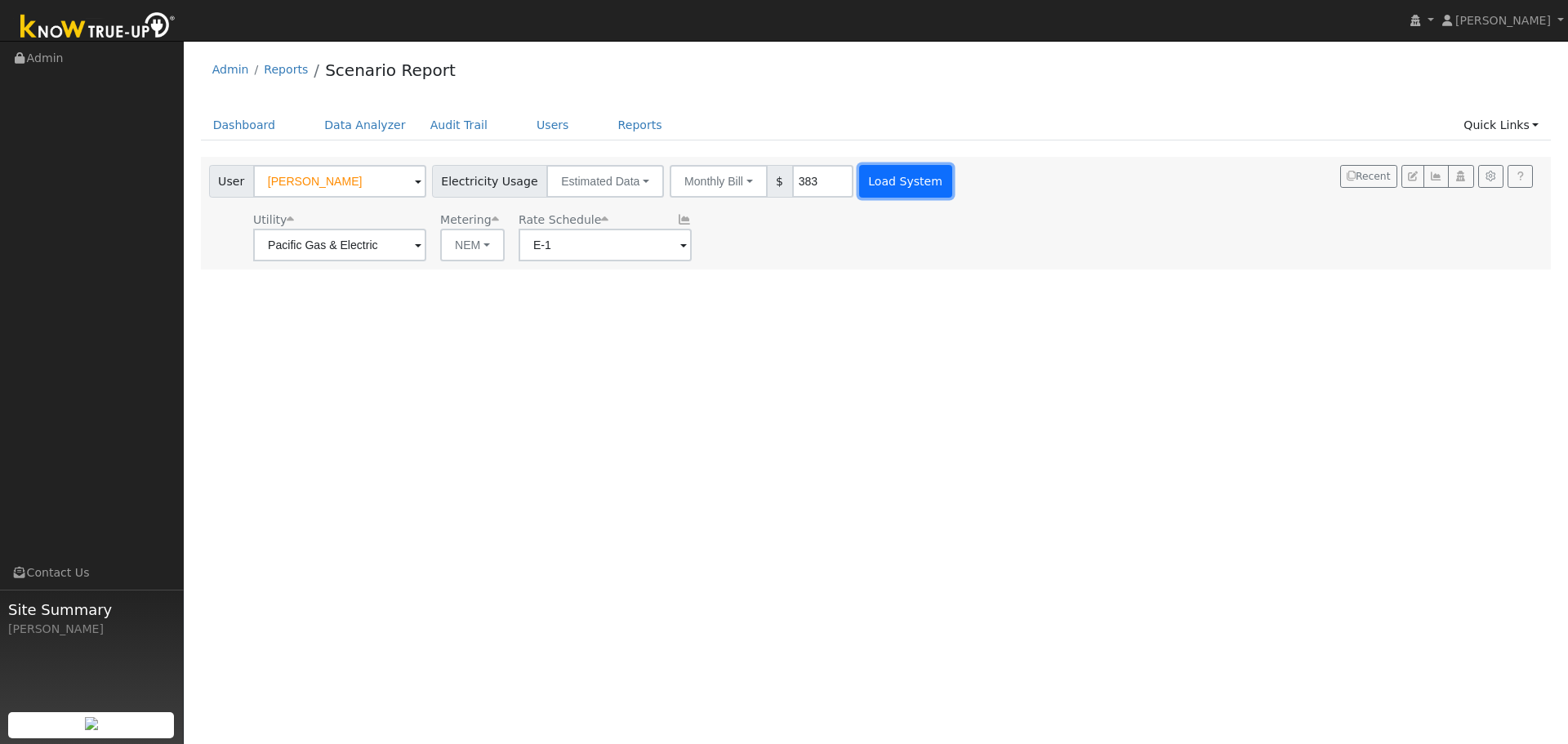
click at [876, 180] on button "Load System" at bounding box center [905, 181] width 93 height 33
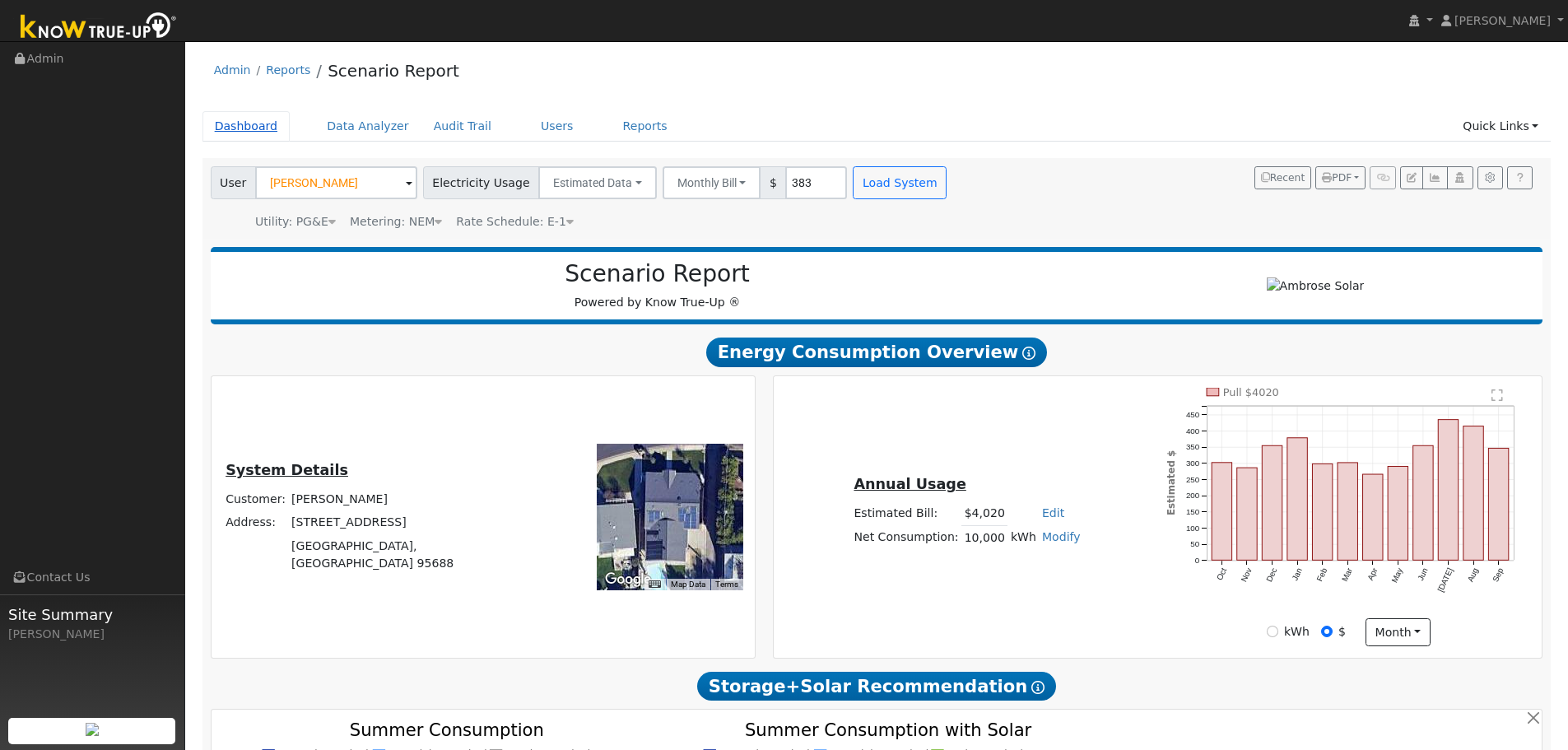
click at [260, 129] on link "Dashboard" at bounding box center [246, 126] width 88 height 30
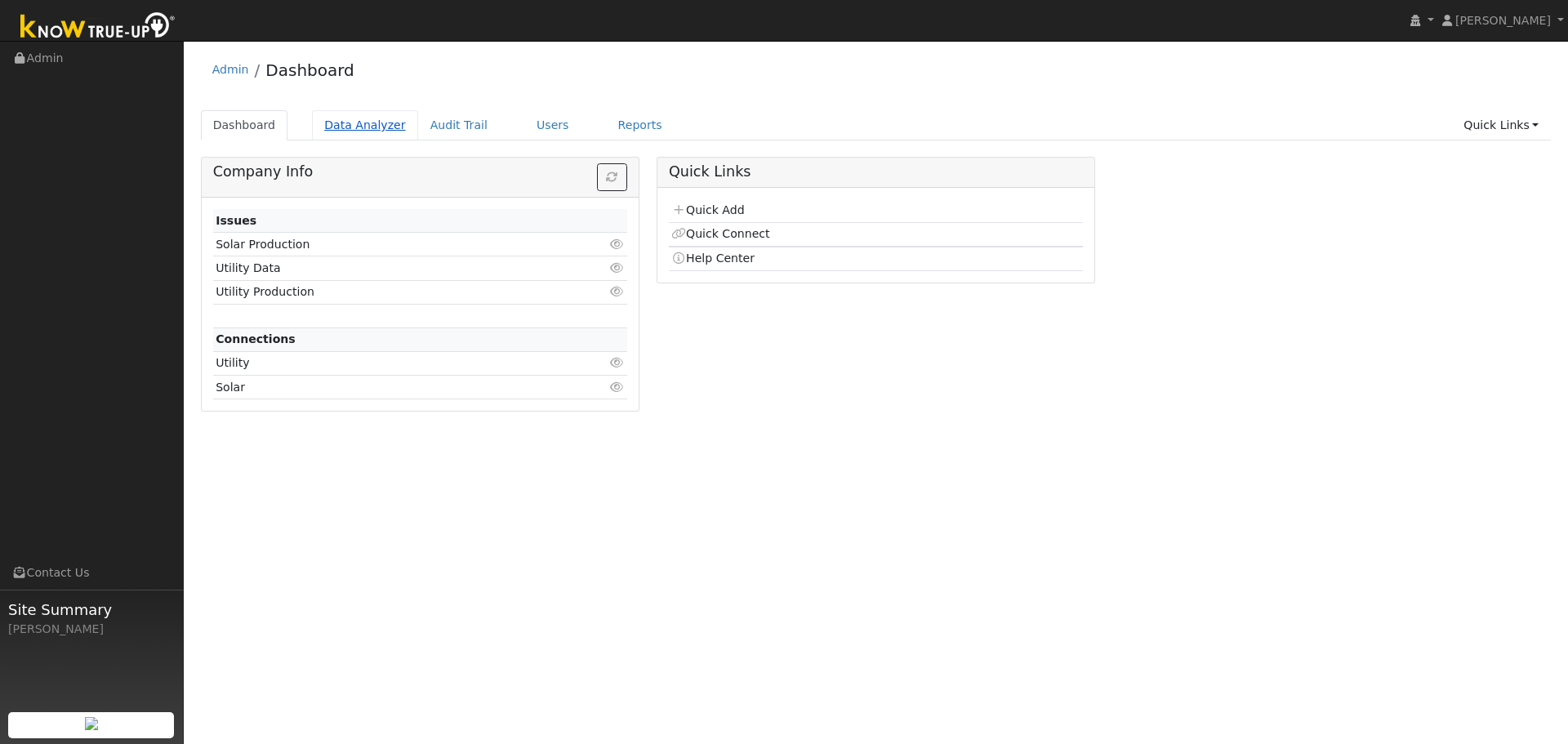
click at [378, 123] on link "Data Analyzer" at bounding box center [365, 125] width 107 height 30
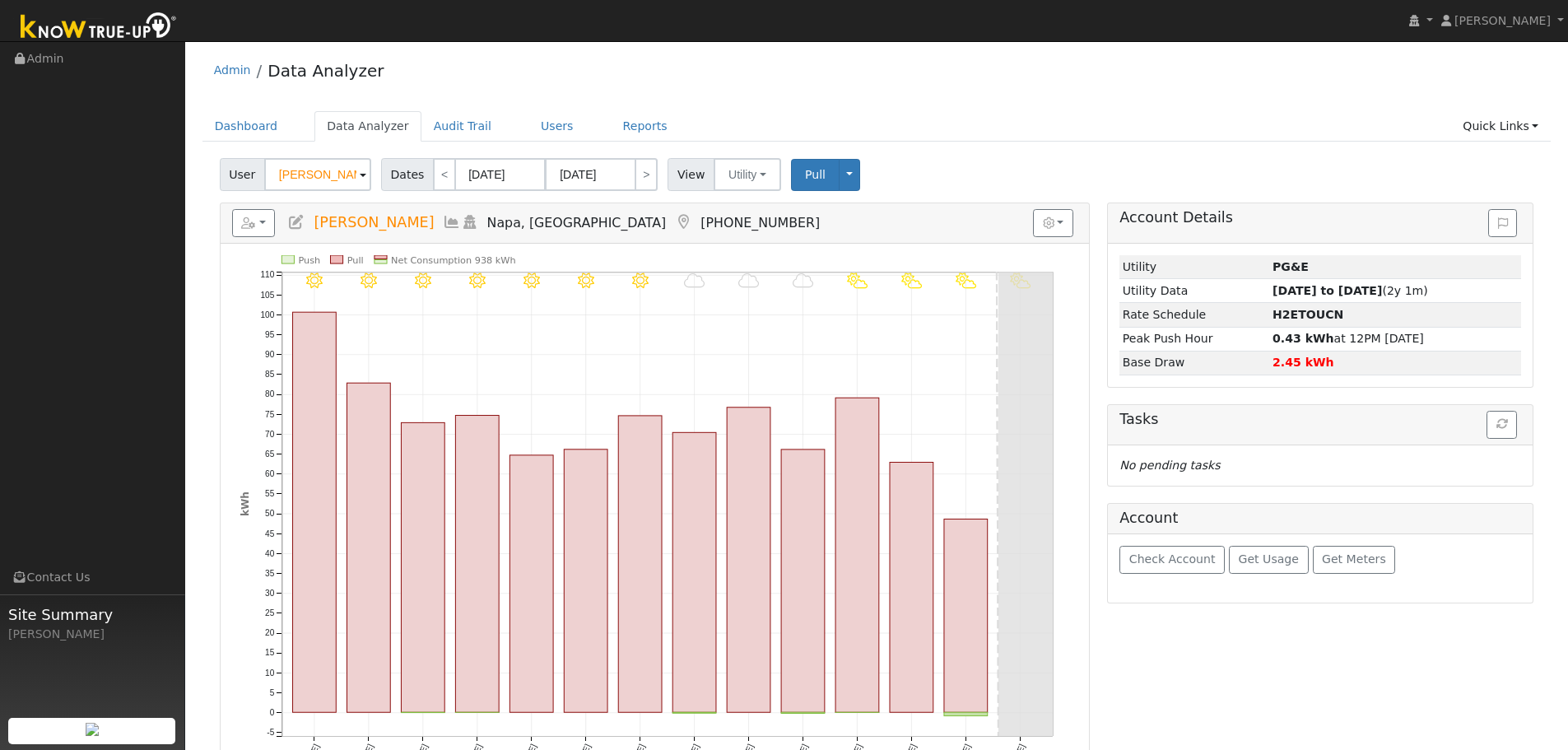
click at [308, 180] on input "Darcy Huether" at bounding box center [317, 174] width 107 height 33
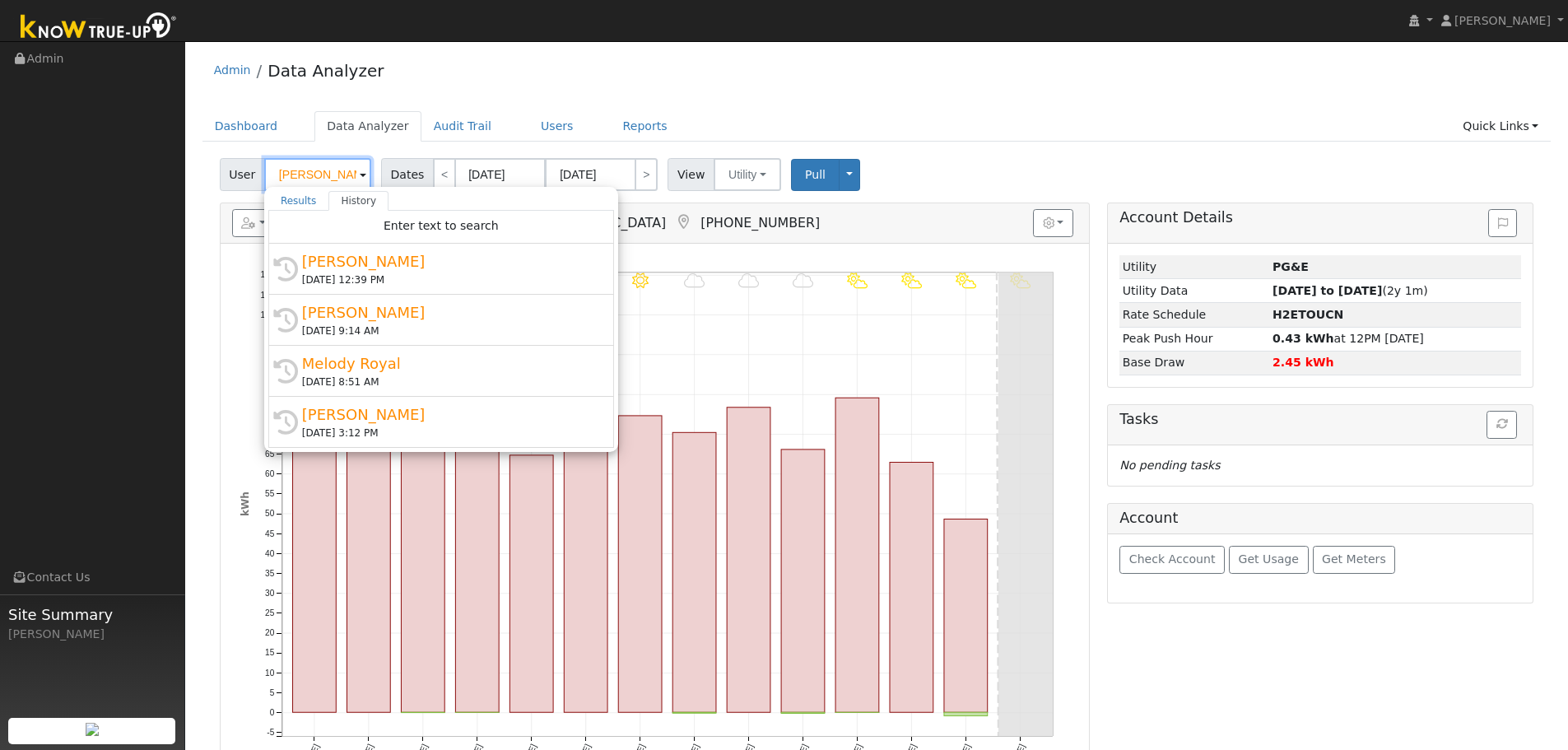
click at [308, 180] on input "Darcy Huether" at bounding box center [317, 174] width 107 height 33
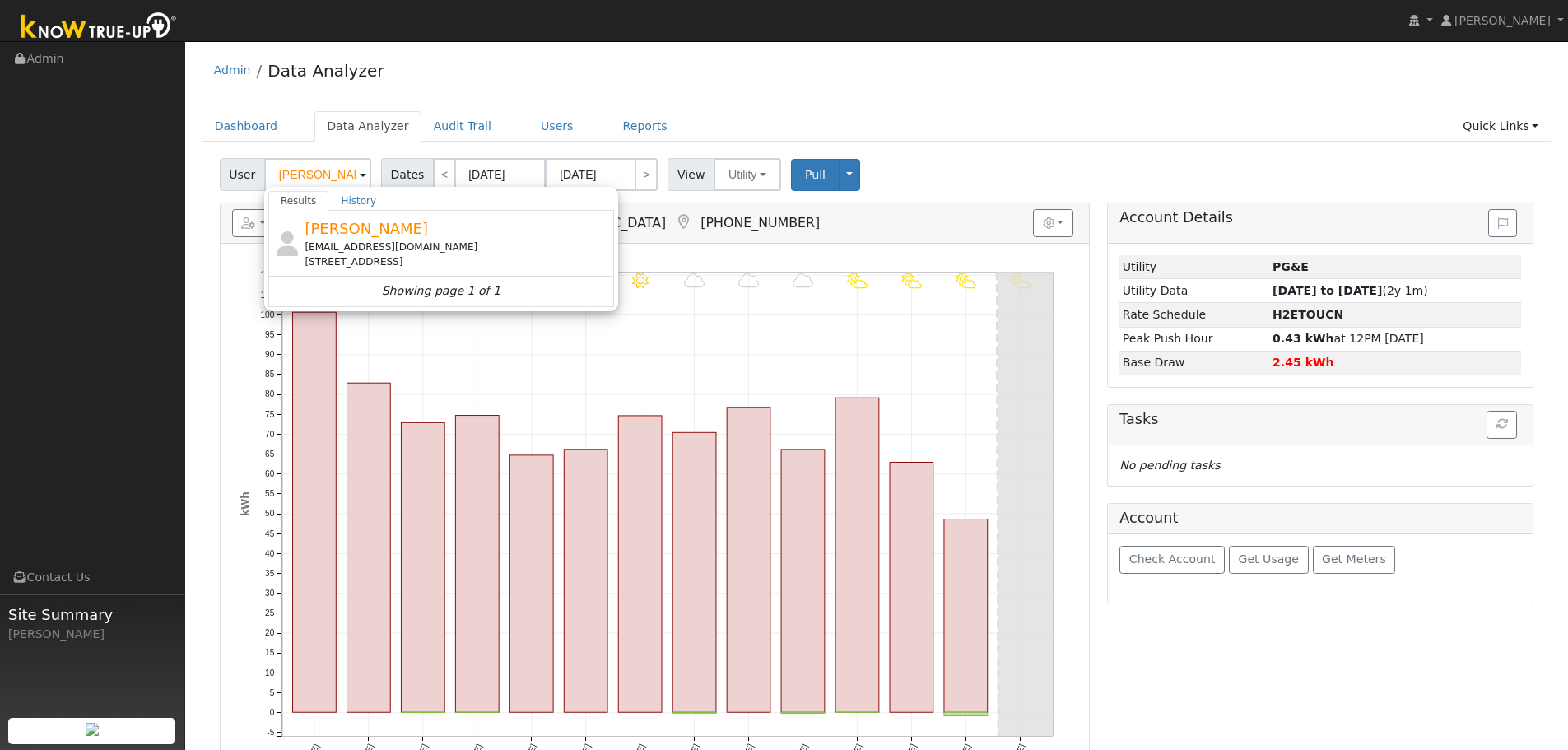
click at [381, 244] on div "[EMAIL_ADDRESS][DOMAIN_NAME]" at bounding box center [456, 247] width 305 height 15
type input "[PERSON_NAME]"
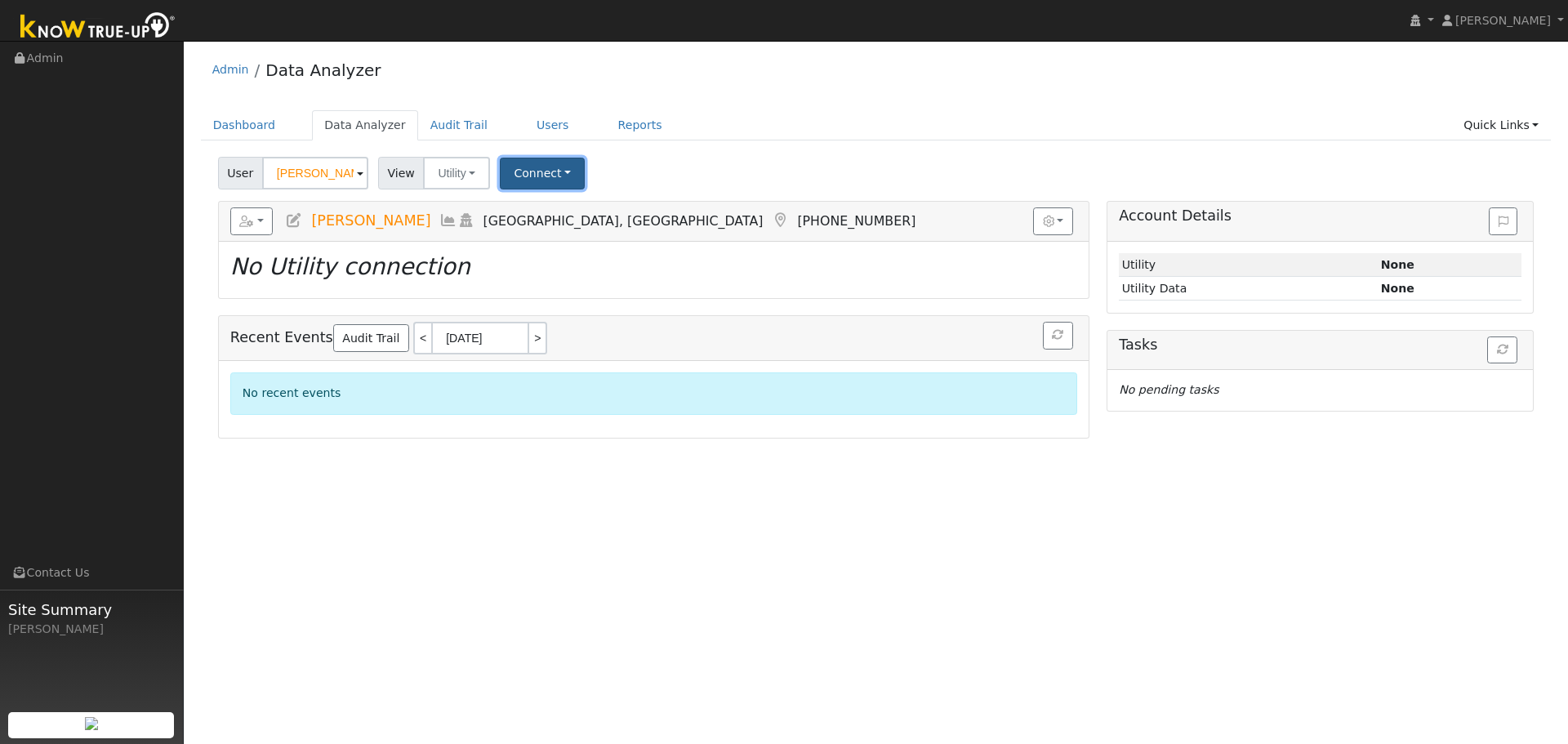
click at [512, 169] on button "Connect" at bounding box center [542, 174] width 85 height 32
click at [541, 216] on link "Select a Provider" at bounding box center [565, 209] width 128 height 23
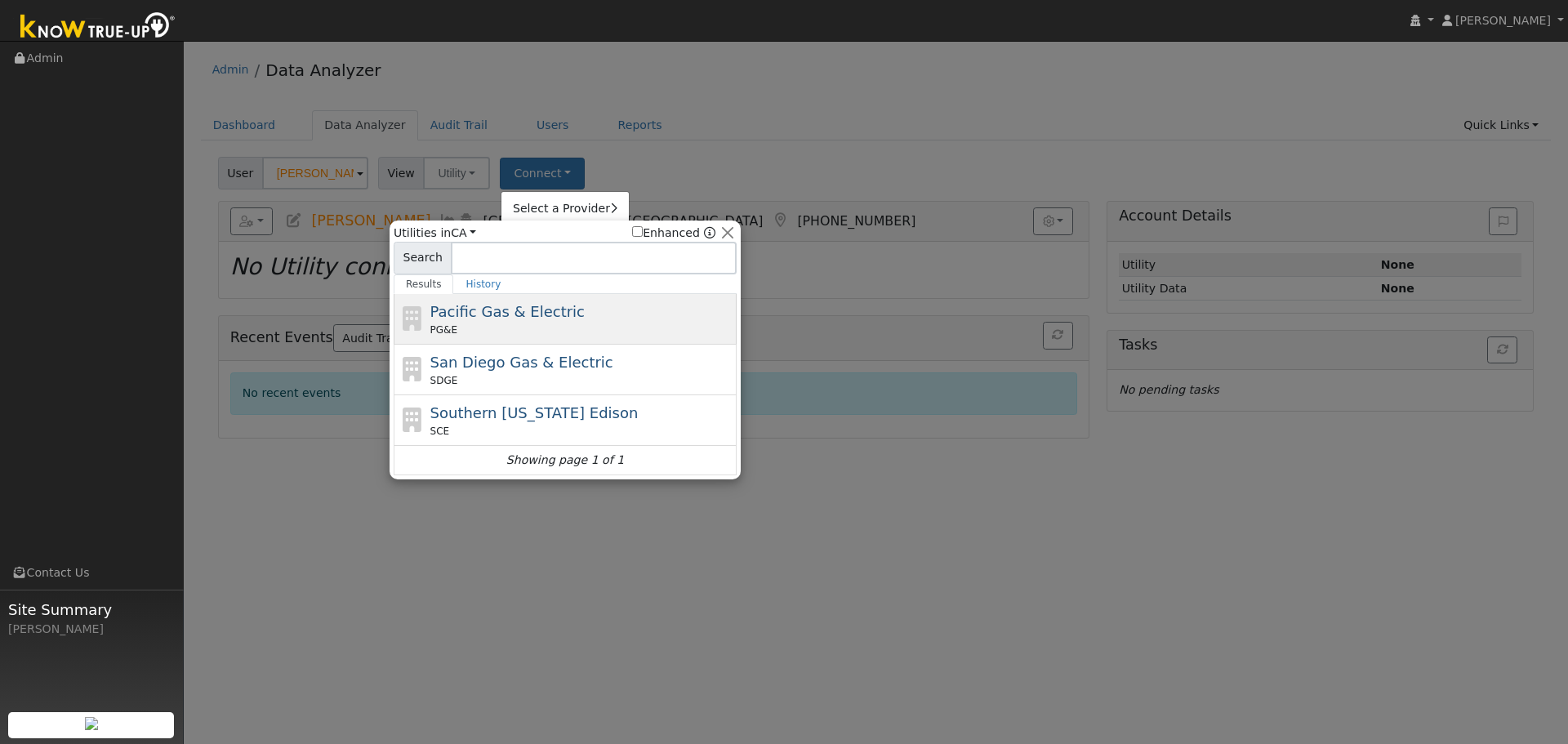
click at [531, 313] on span "Pacific Gas & Electric" at bounding box center [508, 311] width 154 height 17
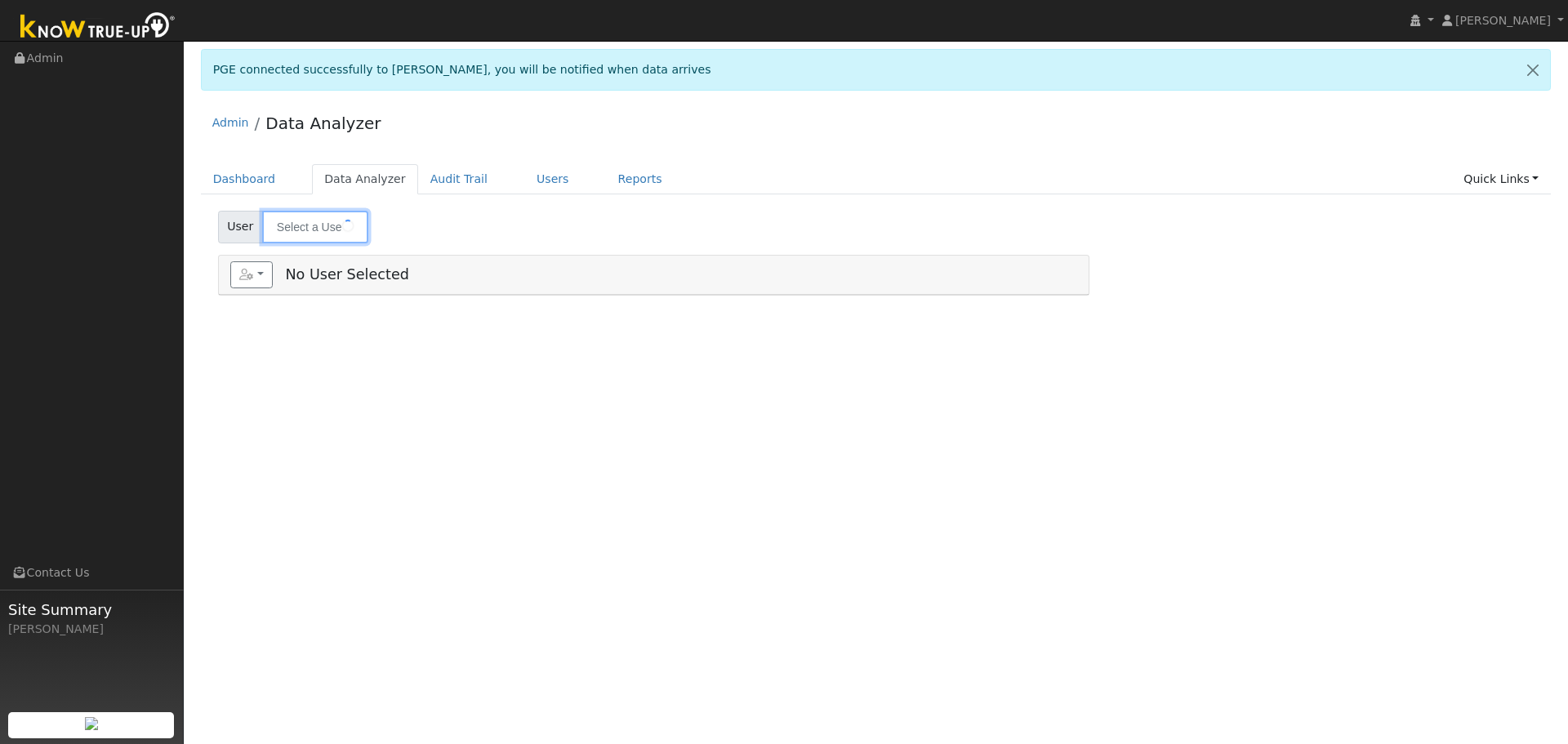
type input "[PERSON_NAME]"
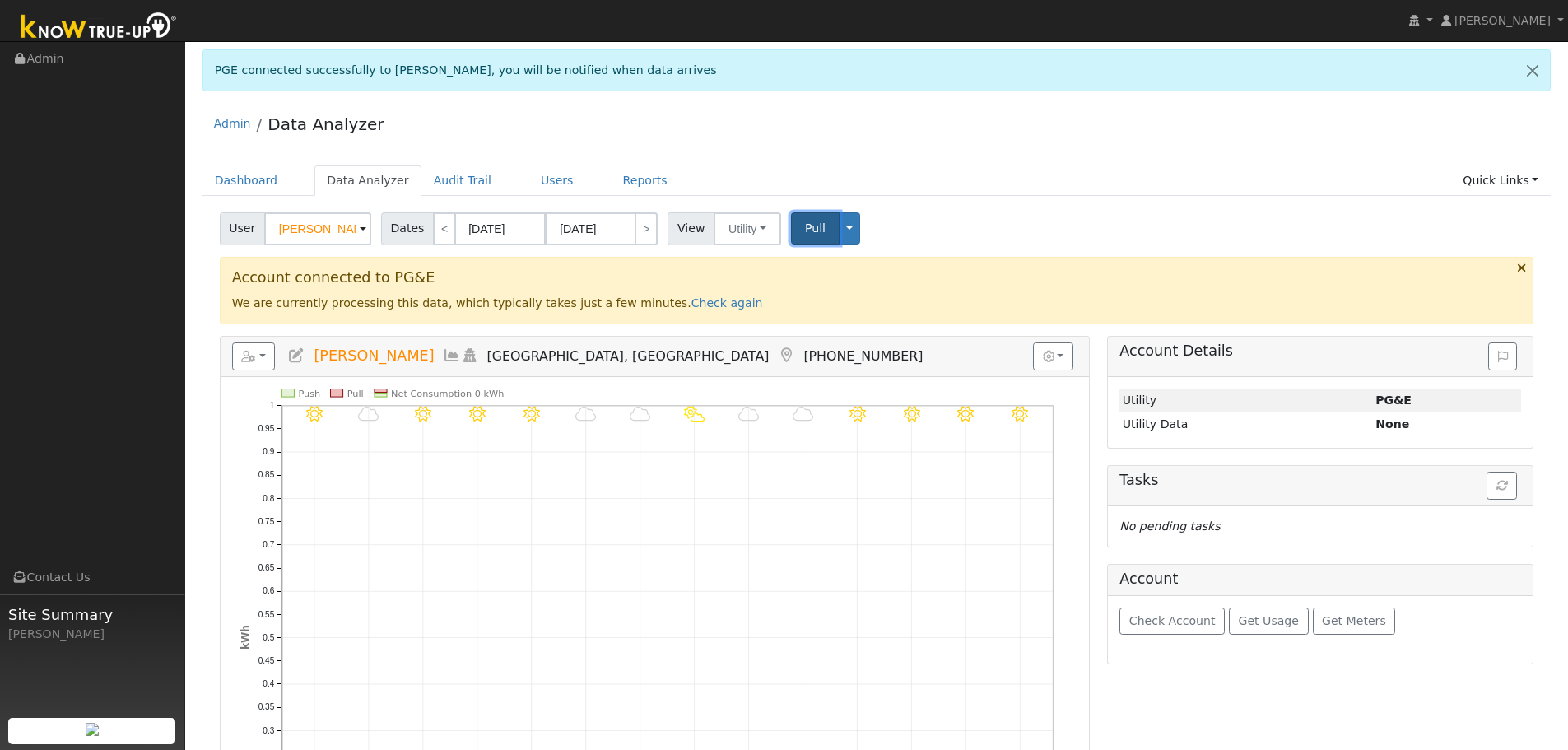
click at [814, 227] on button "Pull" at bounding box center [815, 228] width 48 height 32
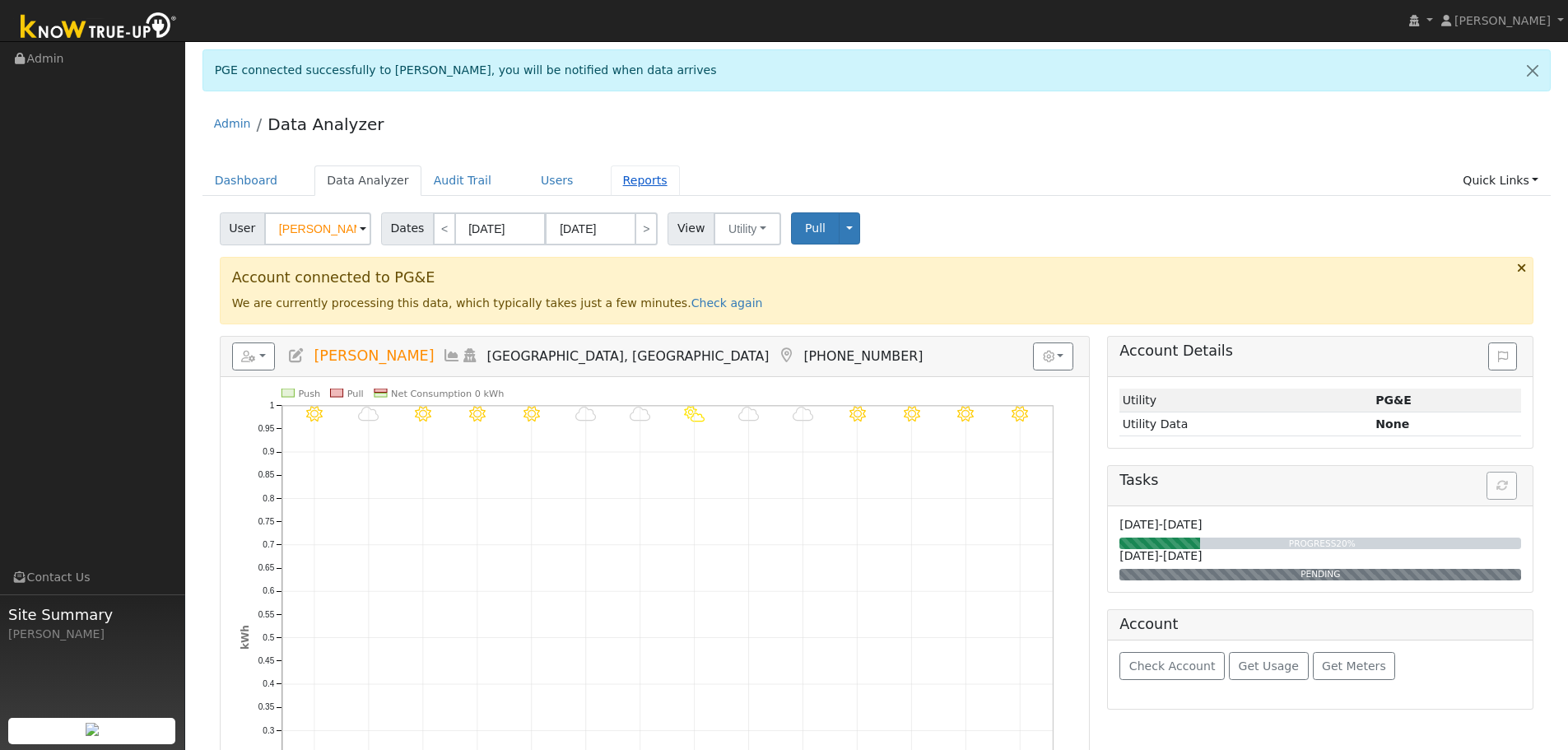
click at [614, 178] on link "Reports" at bounding box center [645, 181] width 69 height 30
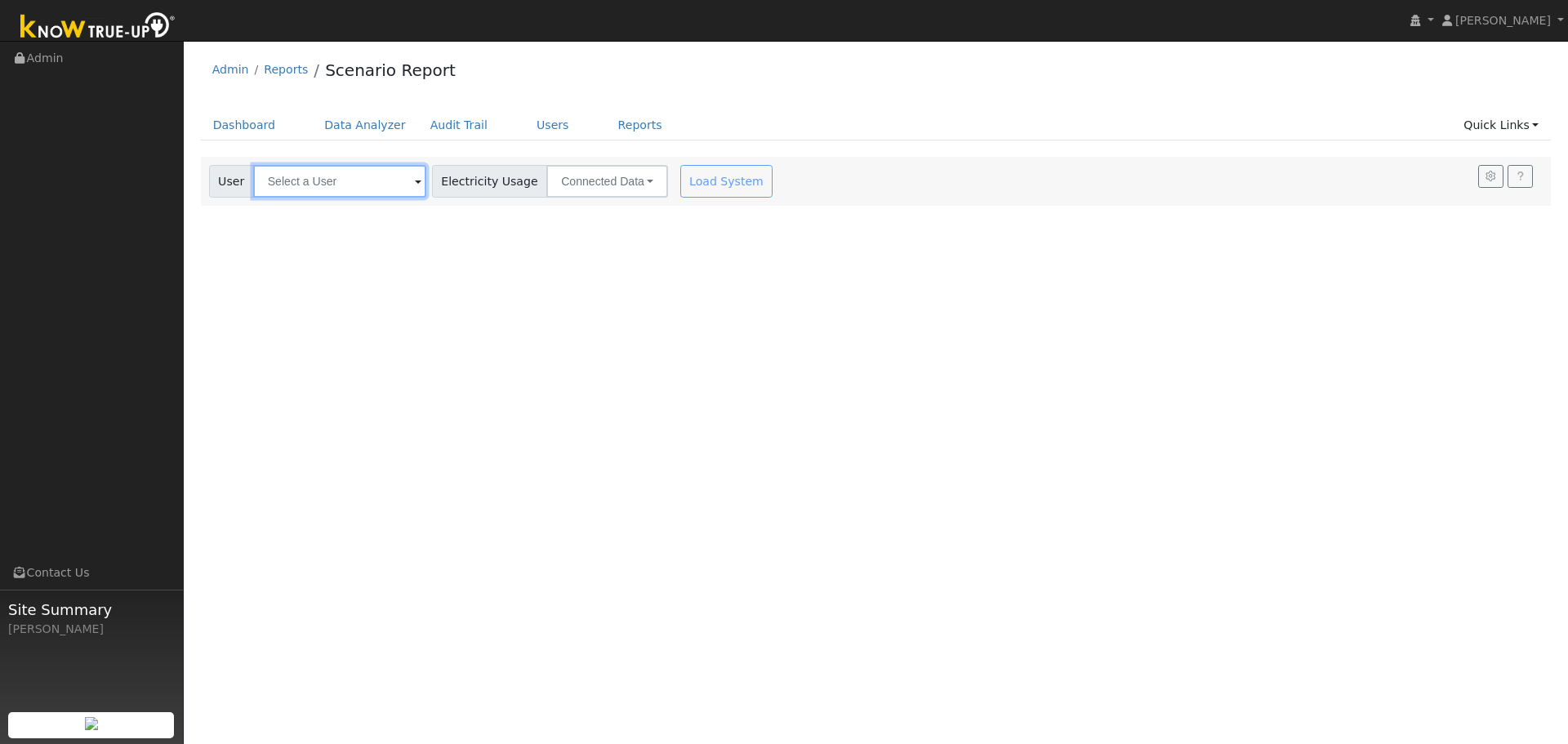
click at [312, 186] on input "text" at bounding box center [340, 181] width 173 height 33
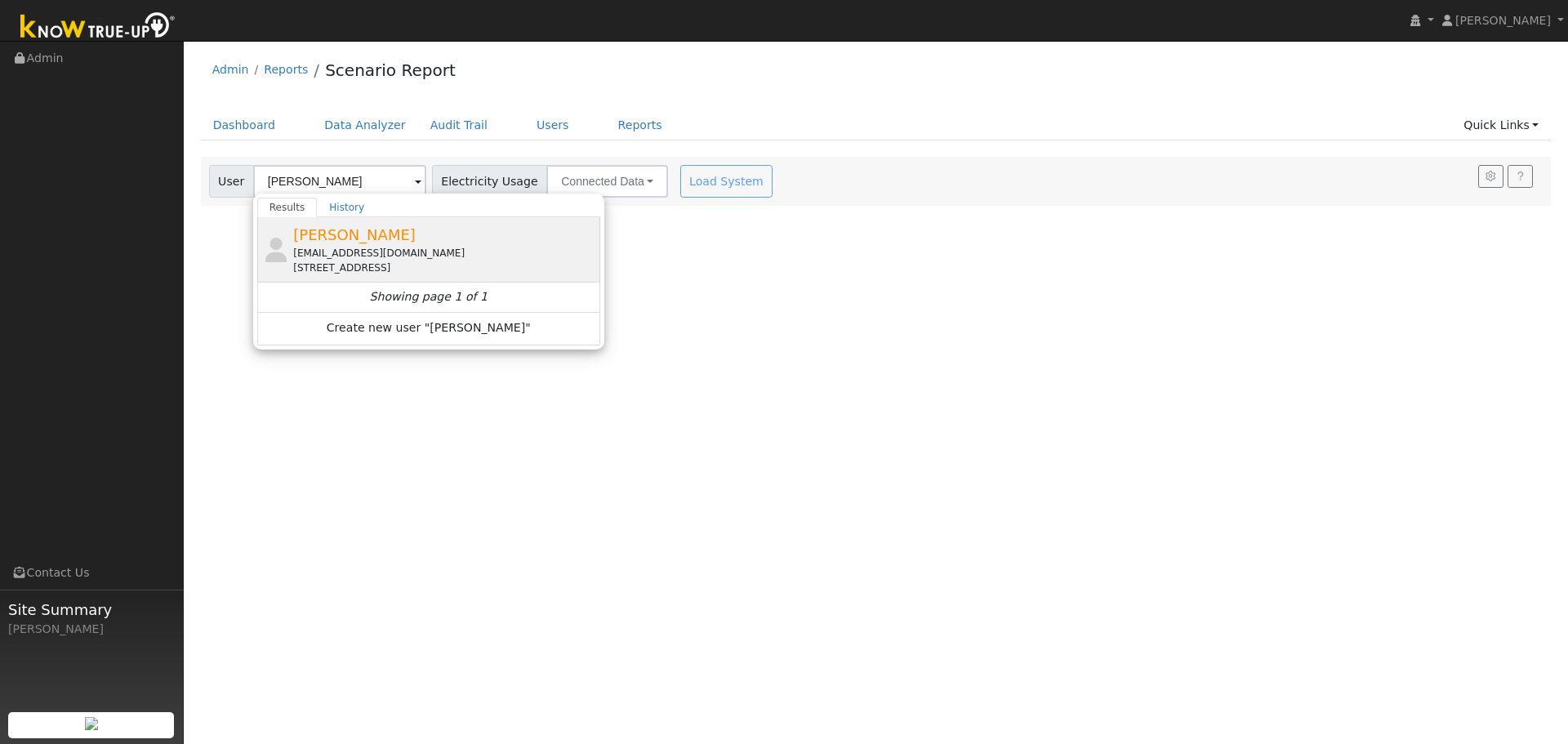
click at [326, 237] on span "[PERSON_NAME]" at bounding box center [354, 235] width 122 height 17
type input "[PERSON_NAME]"
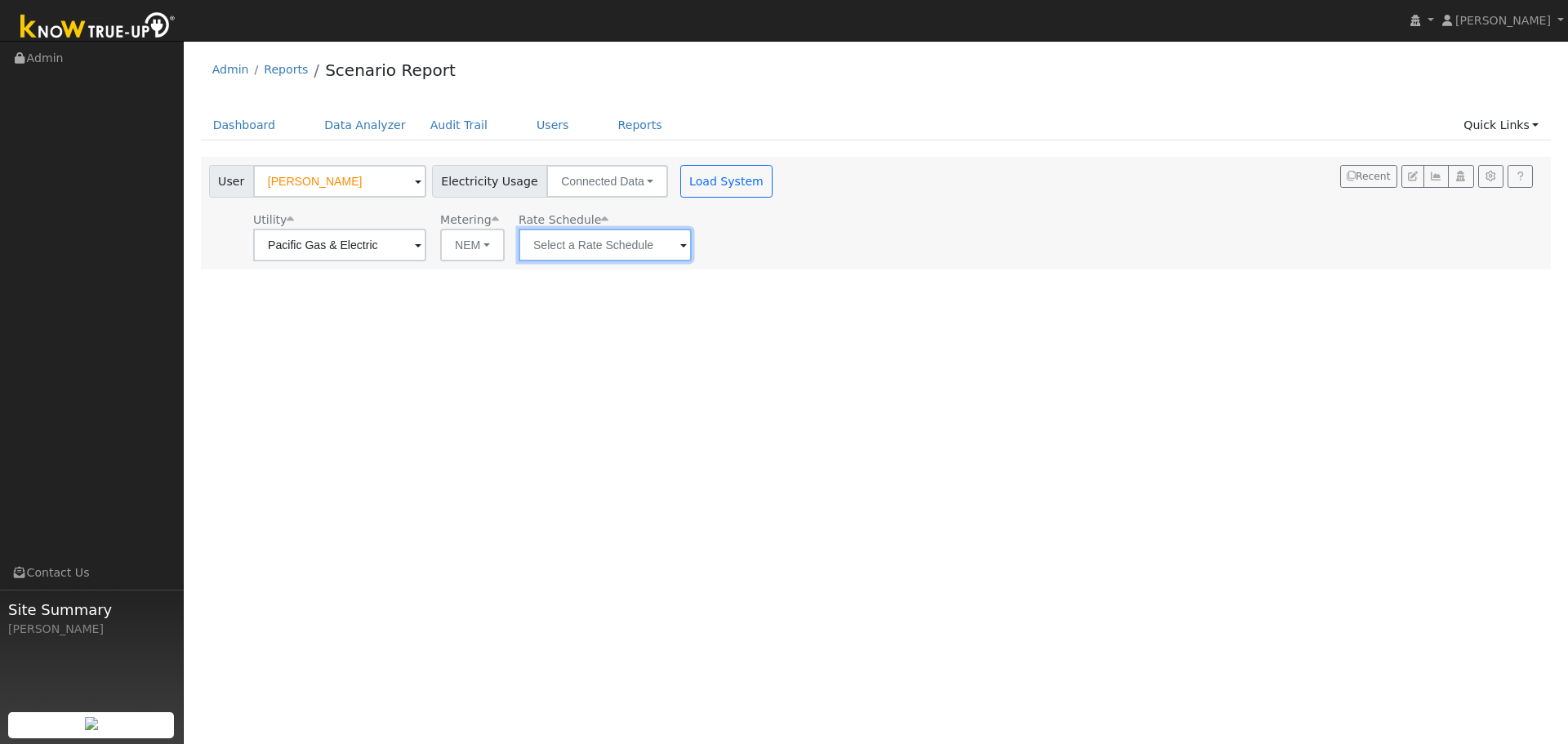
click at [573, 240] on input "text" at bounding box center [605, 245] width 173 height 33
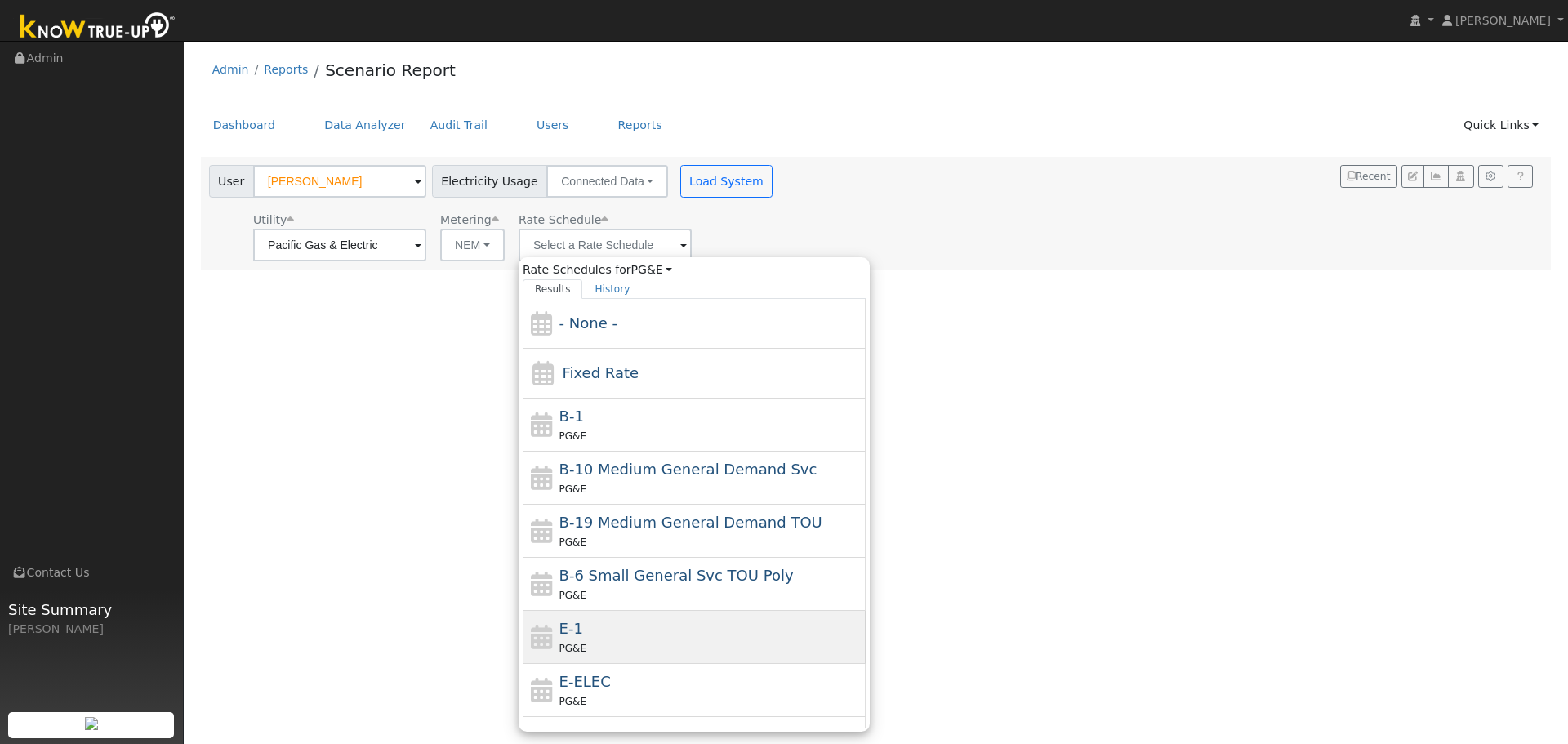
click at [607, 616] on div "E-1 PG&E" at bounding box center [694, 637] width 343 height 53
type input "E-1"
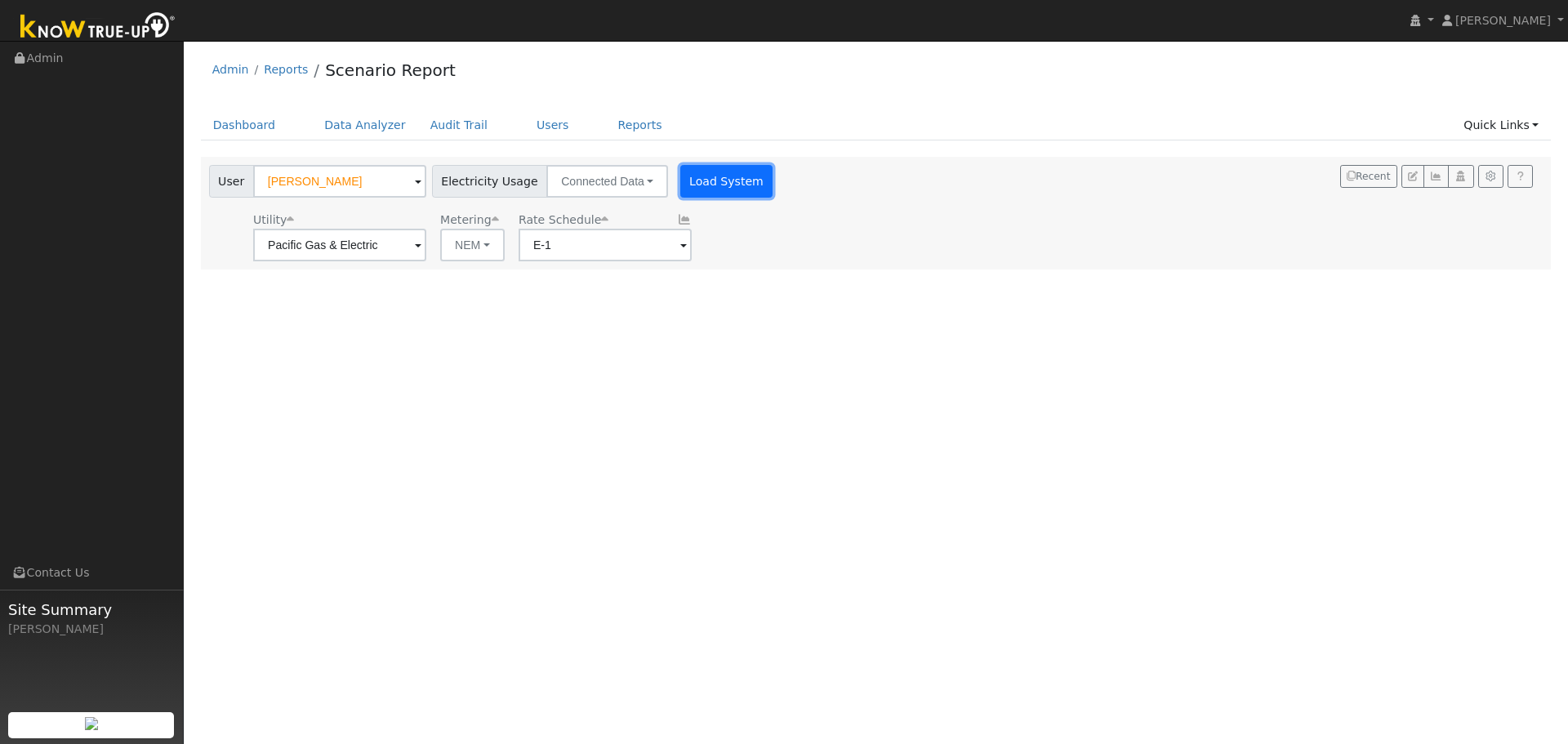
click at [694, 184] on button "Load System" at bounding box center [727, 181] width 93 height 33
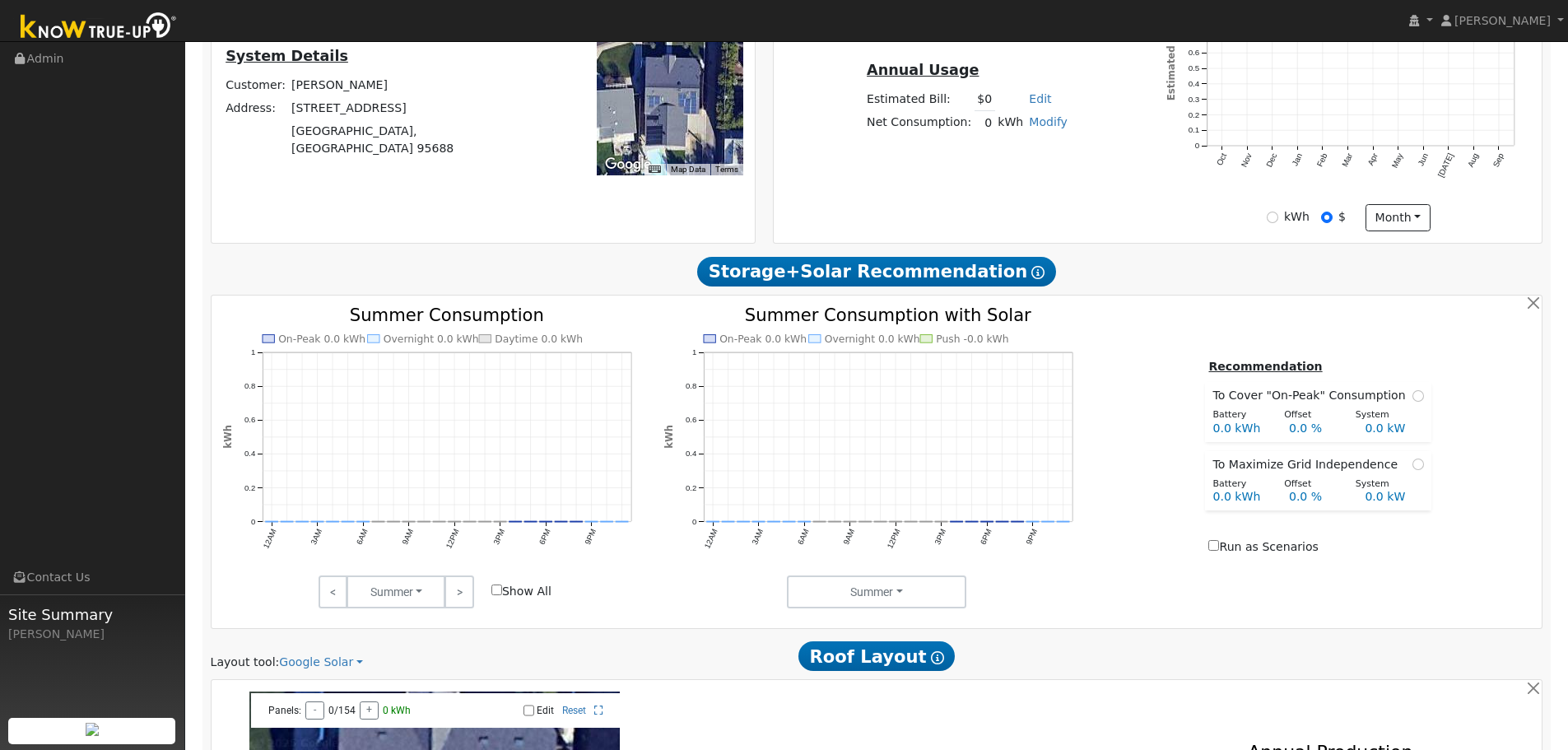
scroll to position [824, 0]
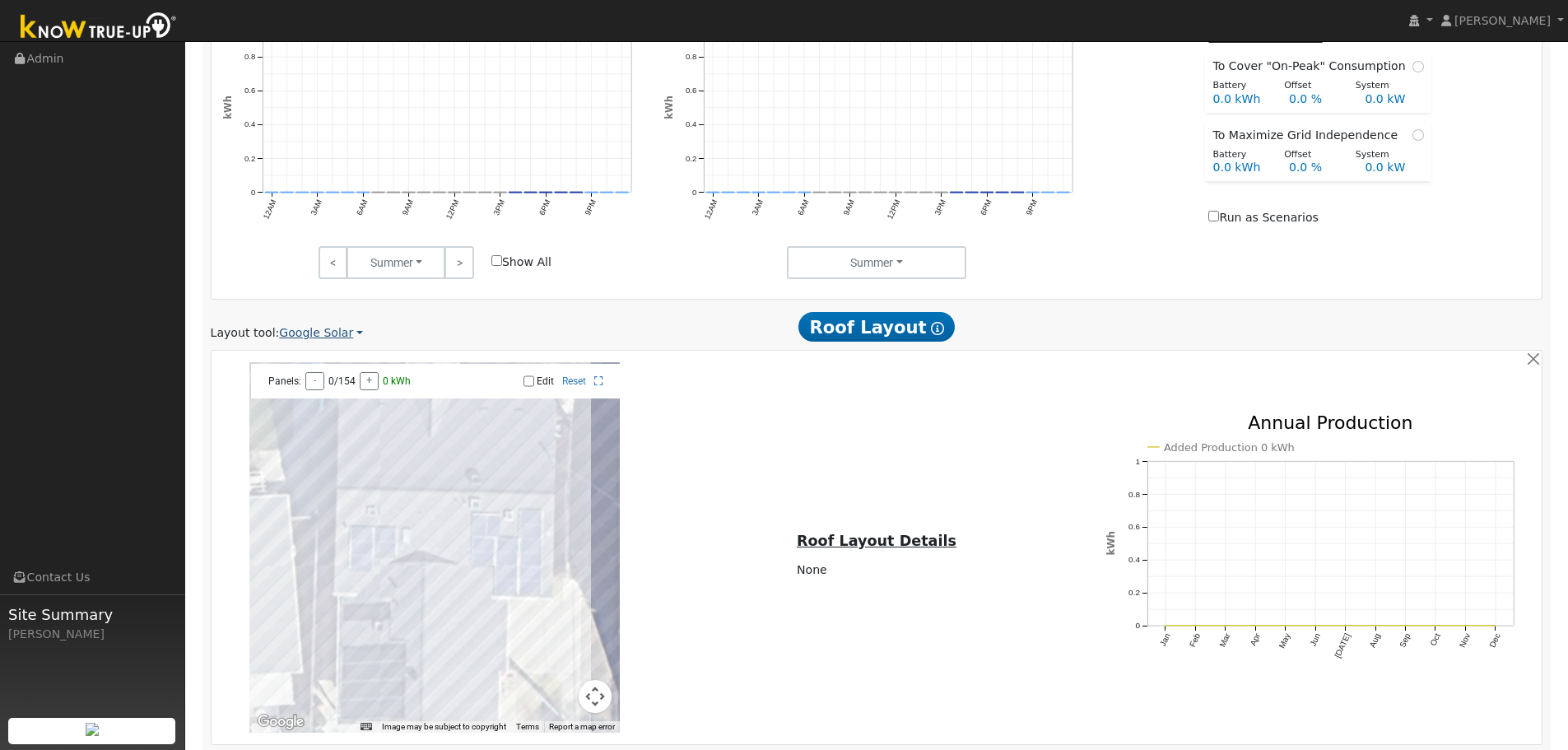
click at [308, 338] on link "Google Solar" at bounding box center [320, 333] width 84 height 17
click at [310, 407] on link "Aurora" at bounding box center [331, 408] width 114 height 23
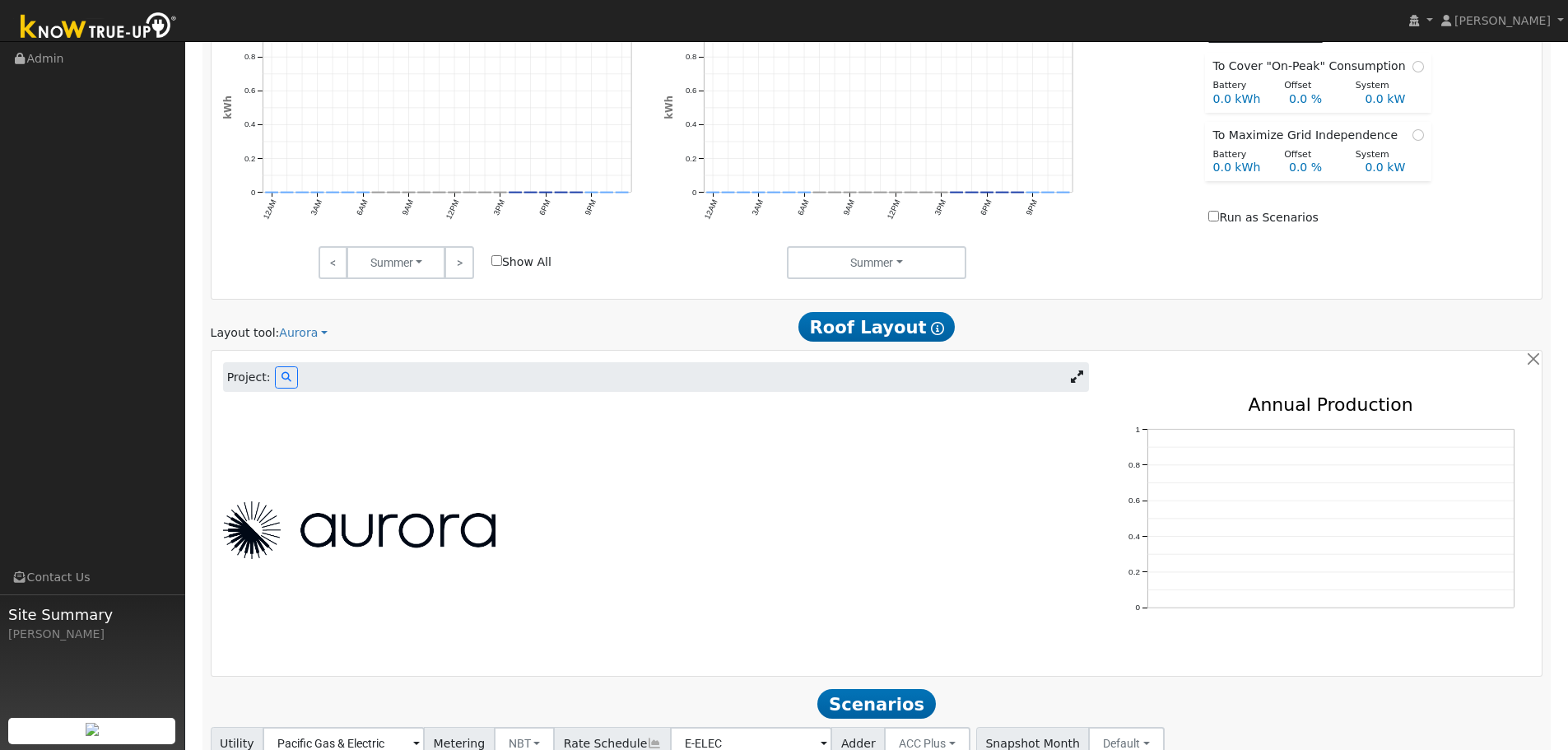
scroll to position [701, 0]
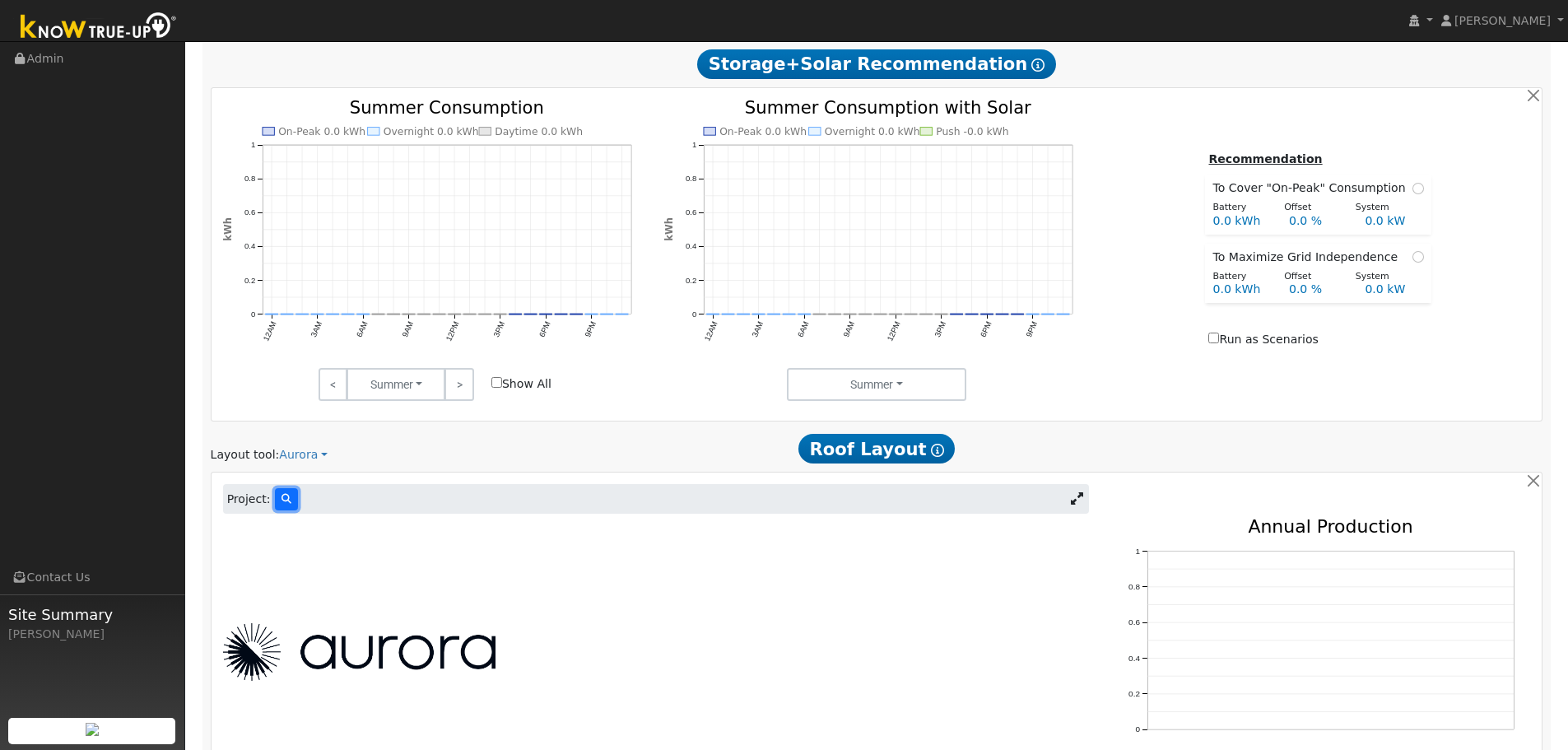
click at [281, 502] on icon at bounding box center [287, 499] width 10 height 10
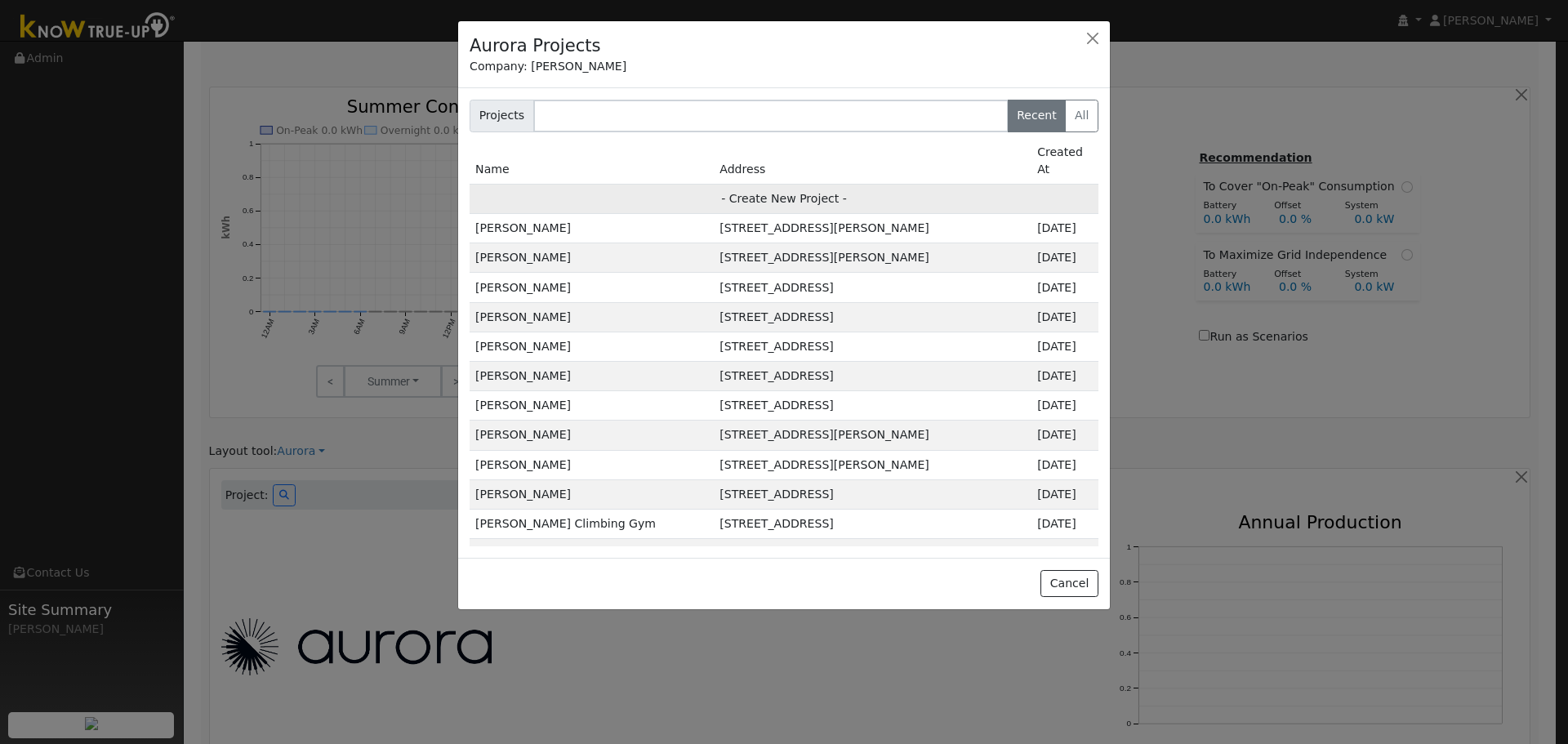
click at [762, 184] on td "- Create New Project -" at bounding box center [784, 198] width 629 height 29
type input "[PERSON_NAME]"
type input "[STREET_ADDRESS]"
type input "[GEOGRAPHIC_DATA]"
type input "CA"
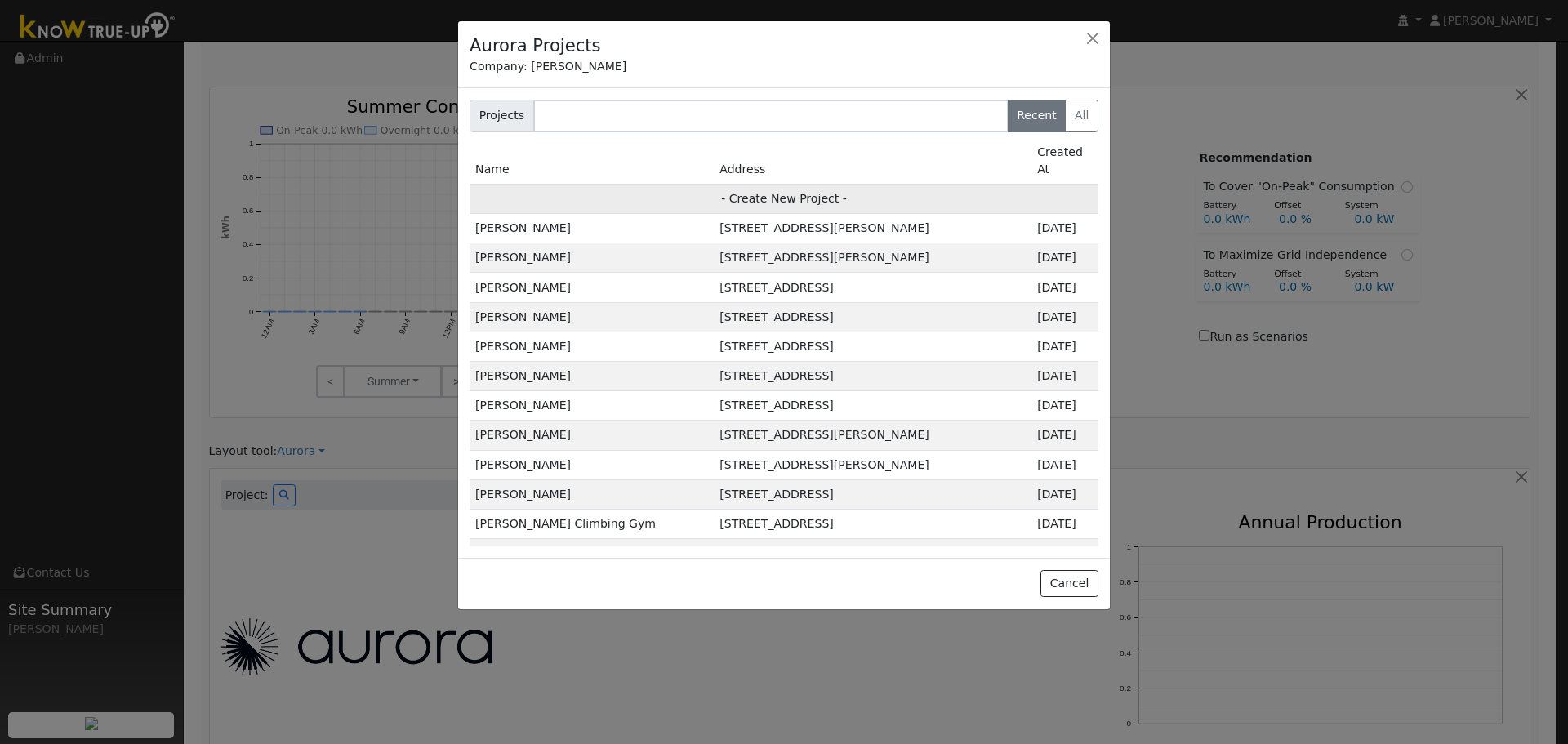
type input "95688"
type input "Design"
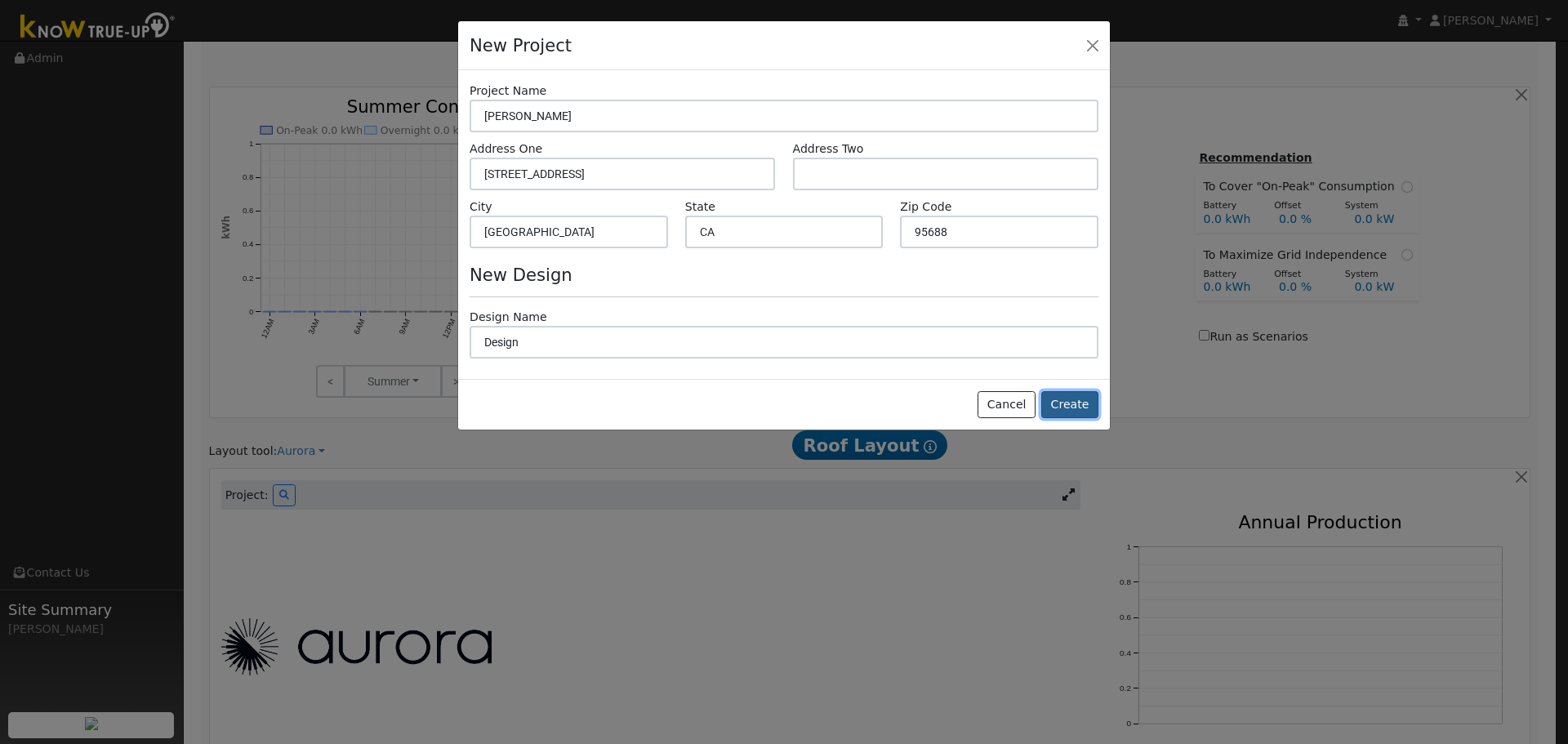
click at [1068, 408] on button "Create" at bounding box center [1070, 404] width 57 height 28
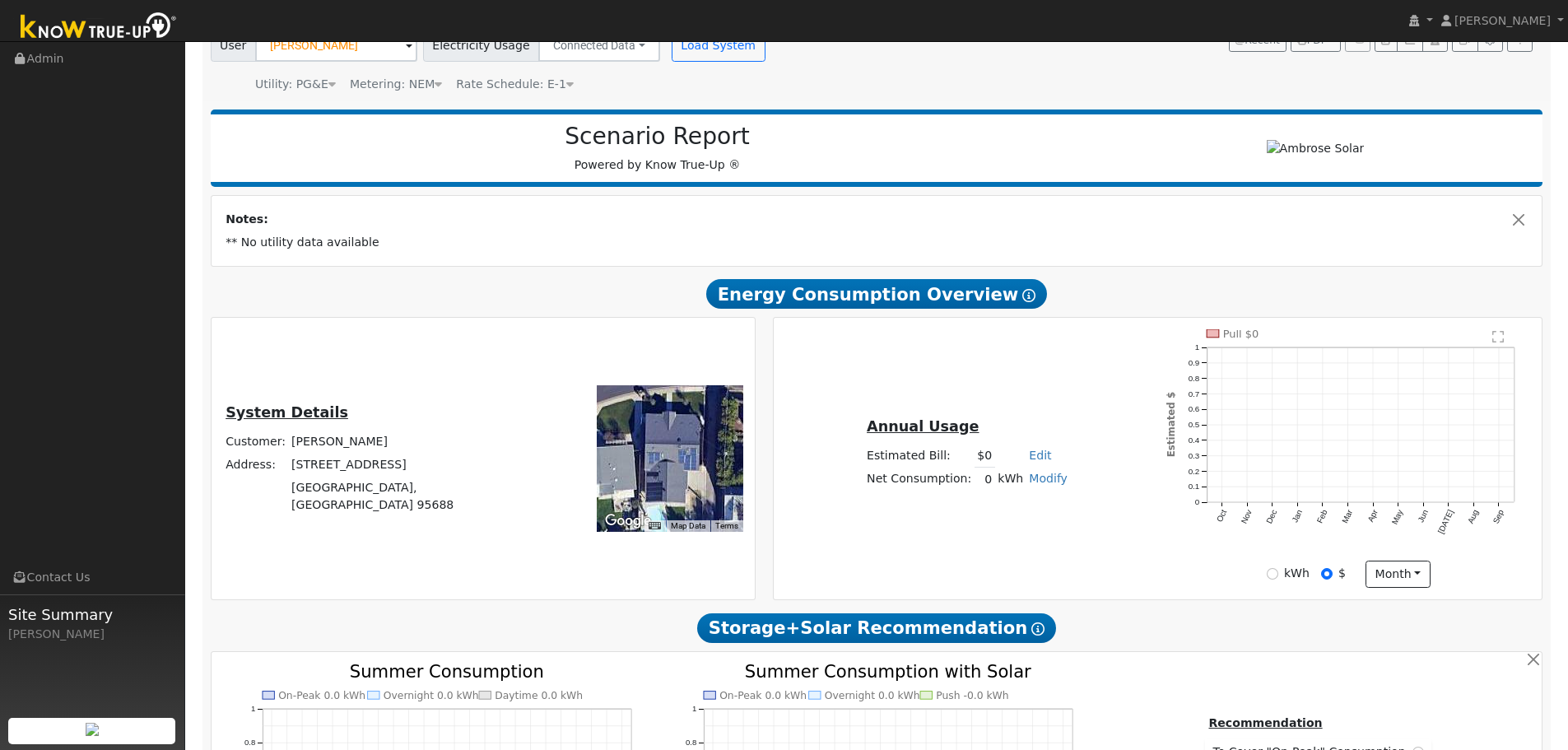
scroll to position [0, 0]
